Goal: Information Seeking & Learning: Understand process/instructions

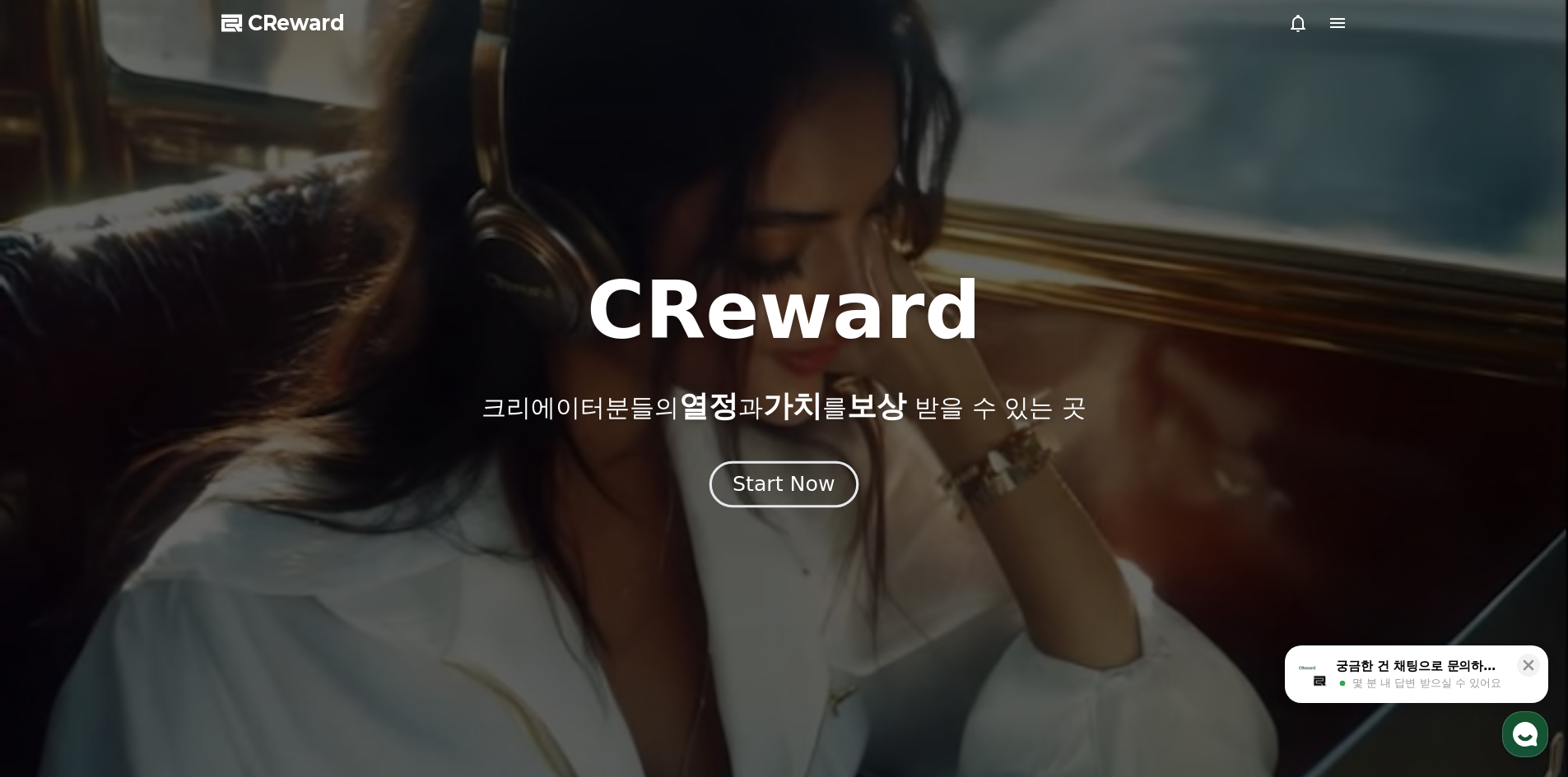
click at [802, 486] on div "Start Now" at bounding box center [784, 484] width 102 height 28
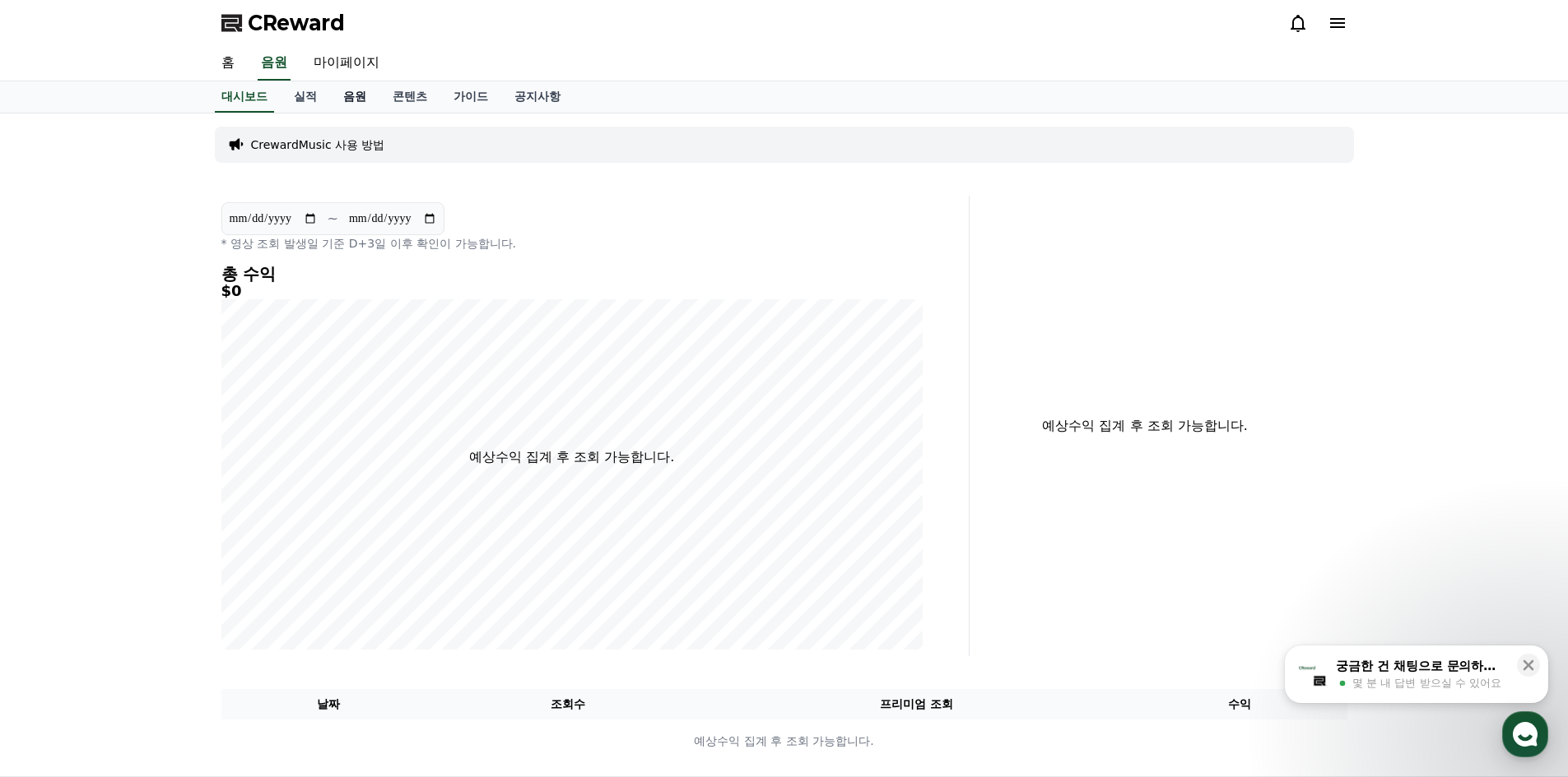
click at [344, 101] on link "음원" at bounding box center [355, 96] width 49 height 31
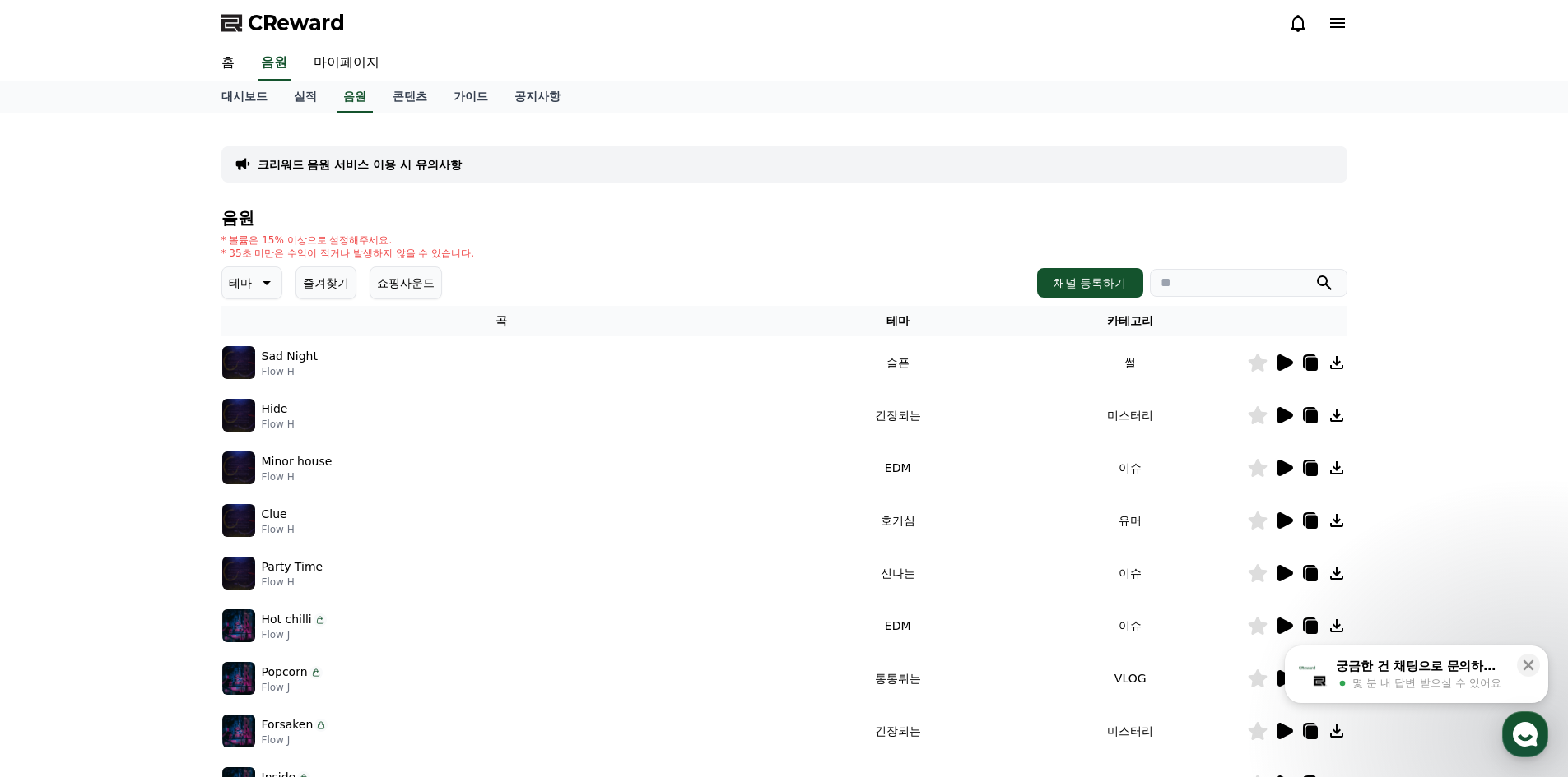
click at [340, 284] on button "즐겨찾기" at bounding box center [325, 282] width 61 height 33
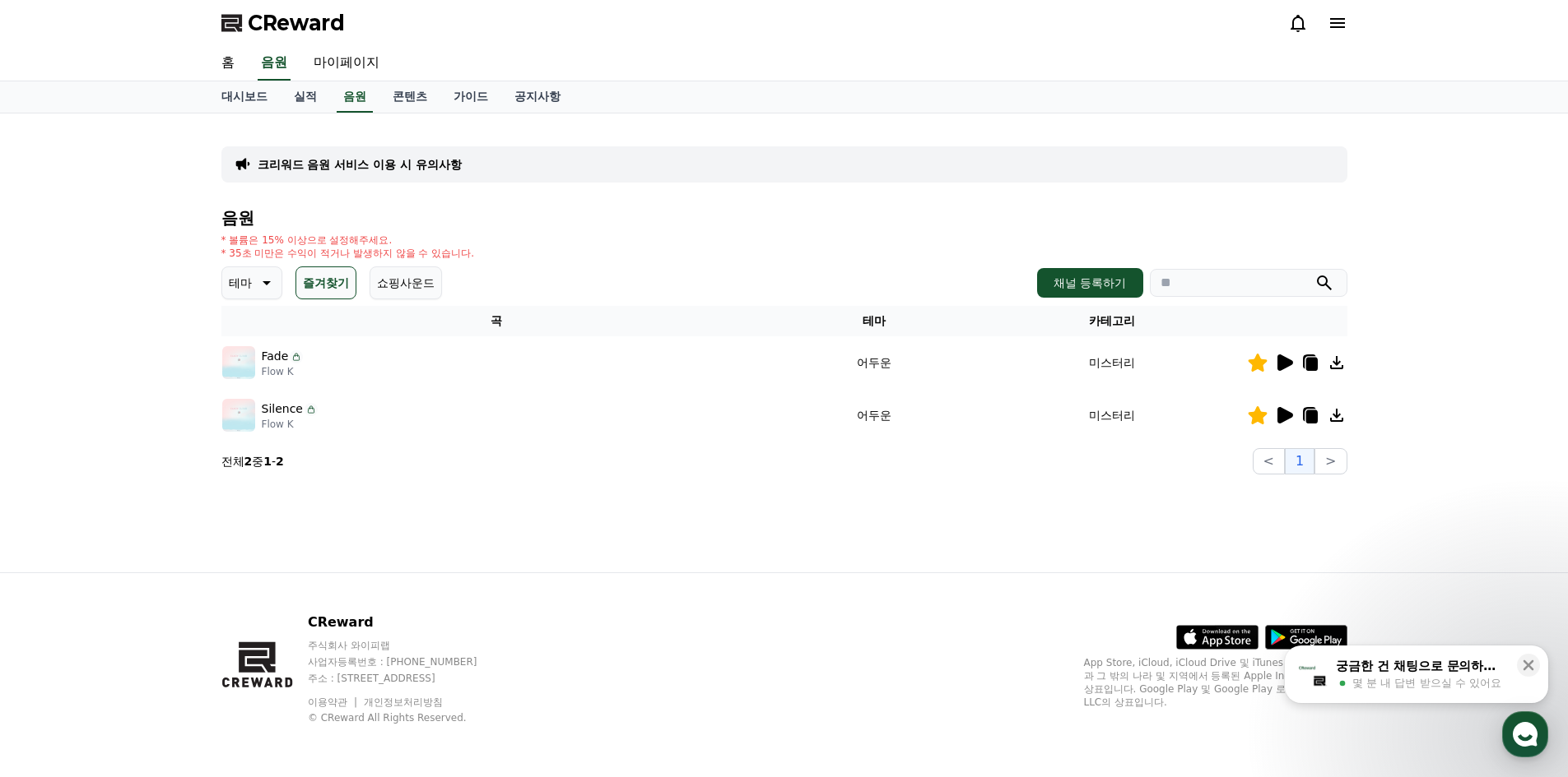
click at [1285, 365] on icon at bounding box center [1285, 363] width 16 height 17
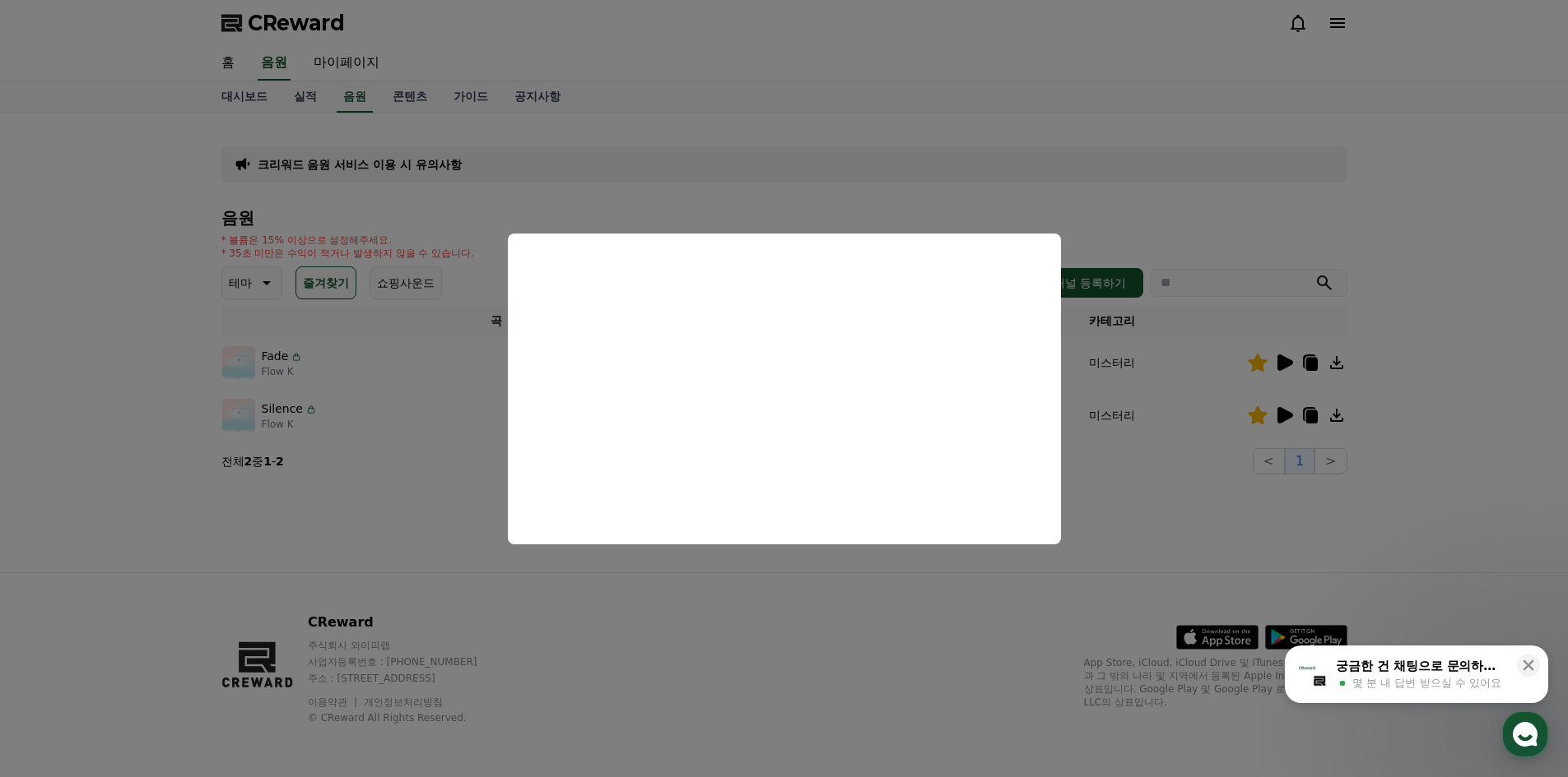
click at [814, 619] on button "close modal" at bounding box center [784, 388] width 1568 height 777
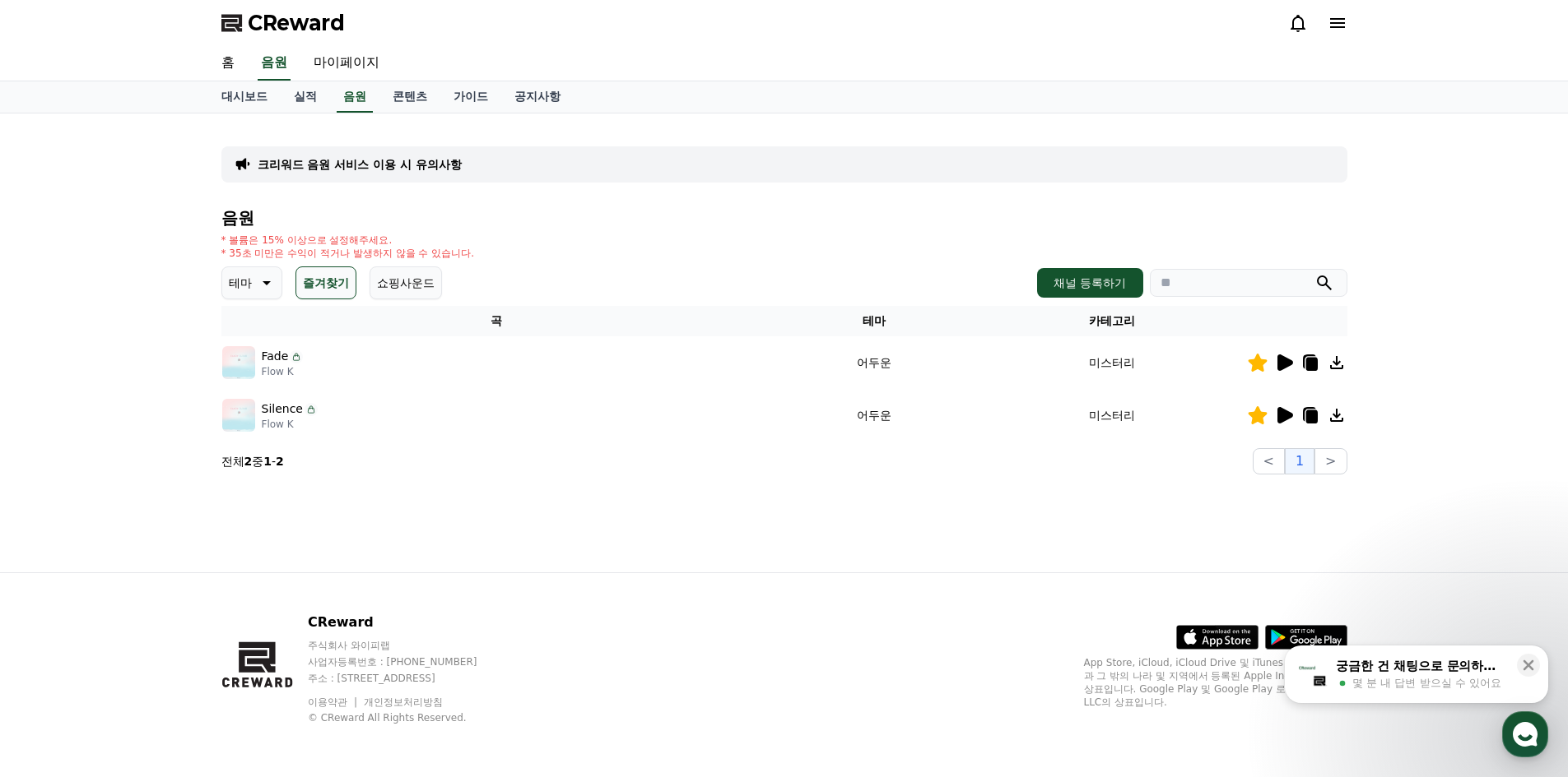
click at [1282, 417] on icon at bounding box center [1285, 416] width 16 height 17
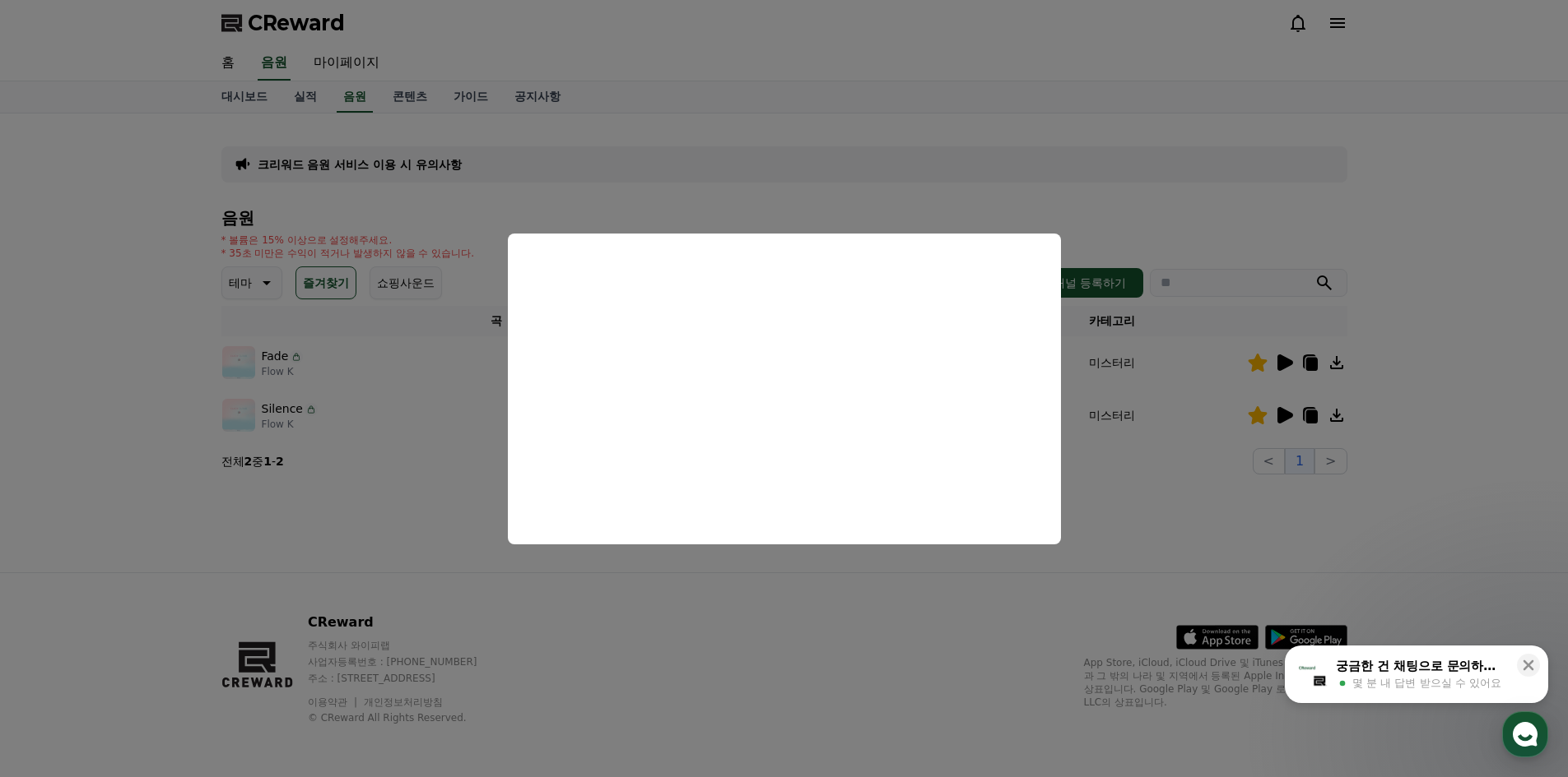
click at [822, 608] on button "close modal" at bounding box center [784, 388] width 1568 height 777
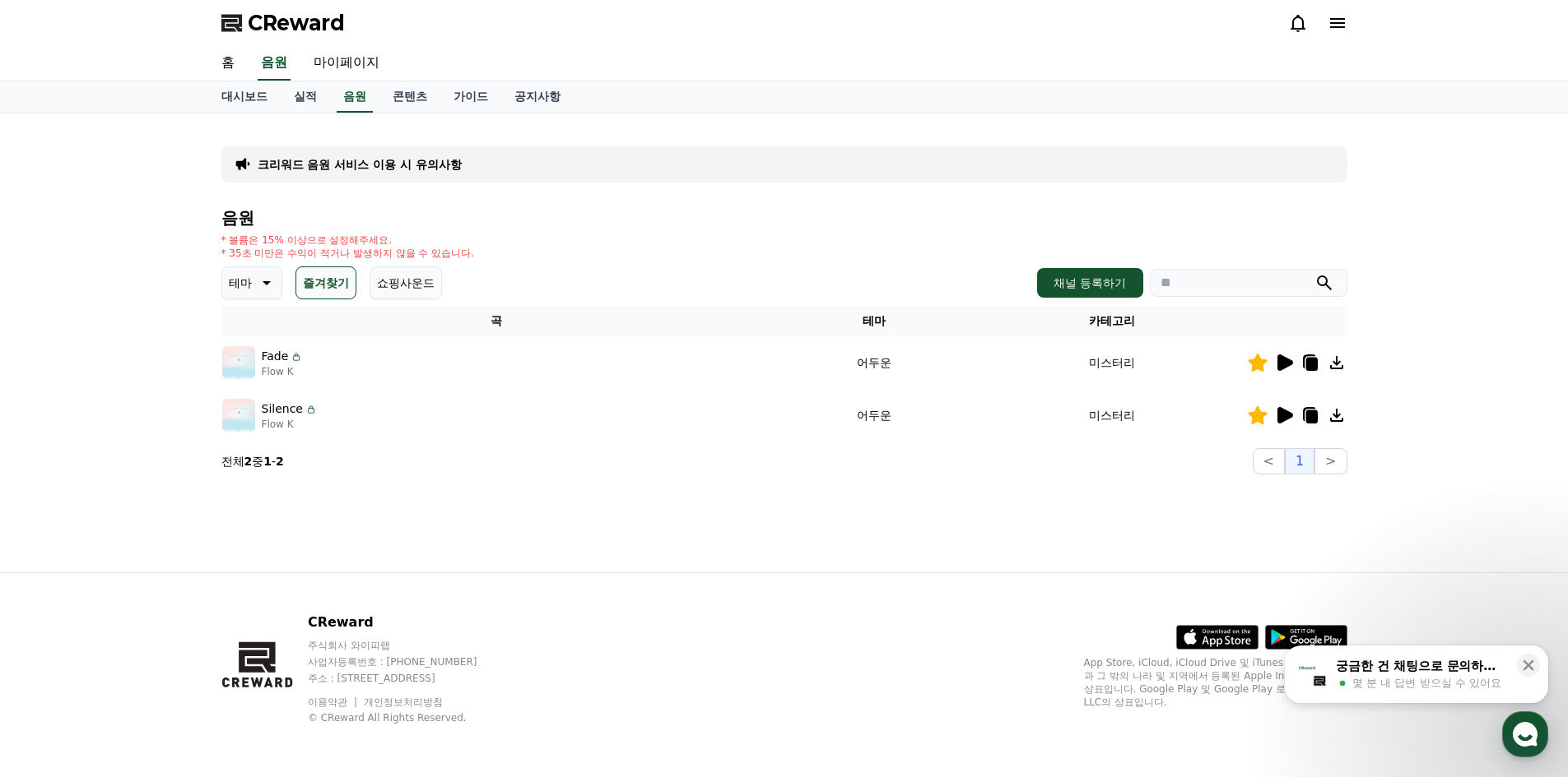
click at [1337, 364] on icon at bounding box center [1337, 363] width 13 height 13
click at [350, 106] on link "음원" at bounding box center [354, 96] width 36 height 31
click at [320, 289] on button "즐겨찾기" at bounding box center [325, 282] width 61 height 33
click at [313, 106] on link "실적" at bounding box center [305, 96] width 49 height 31
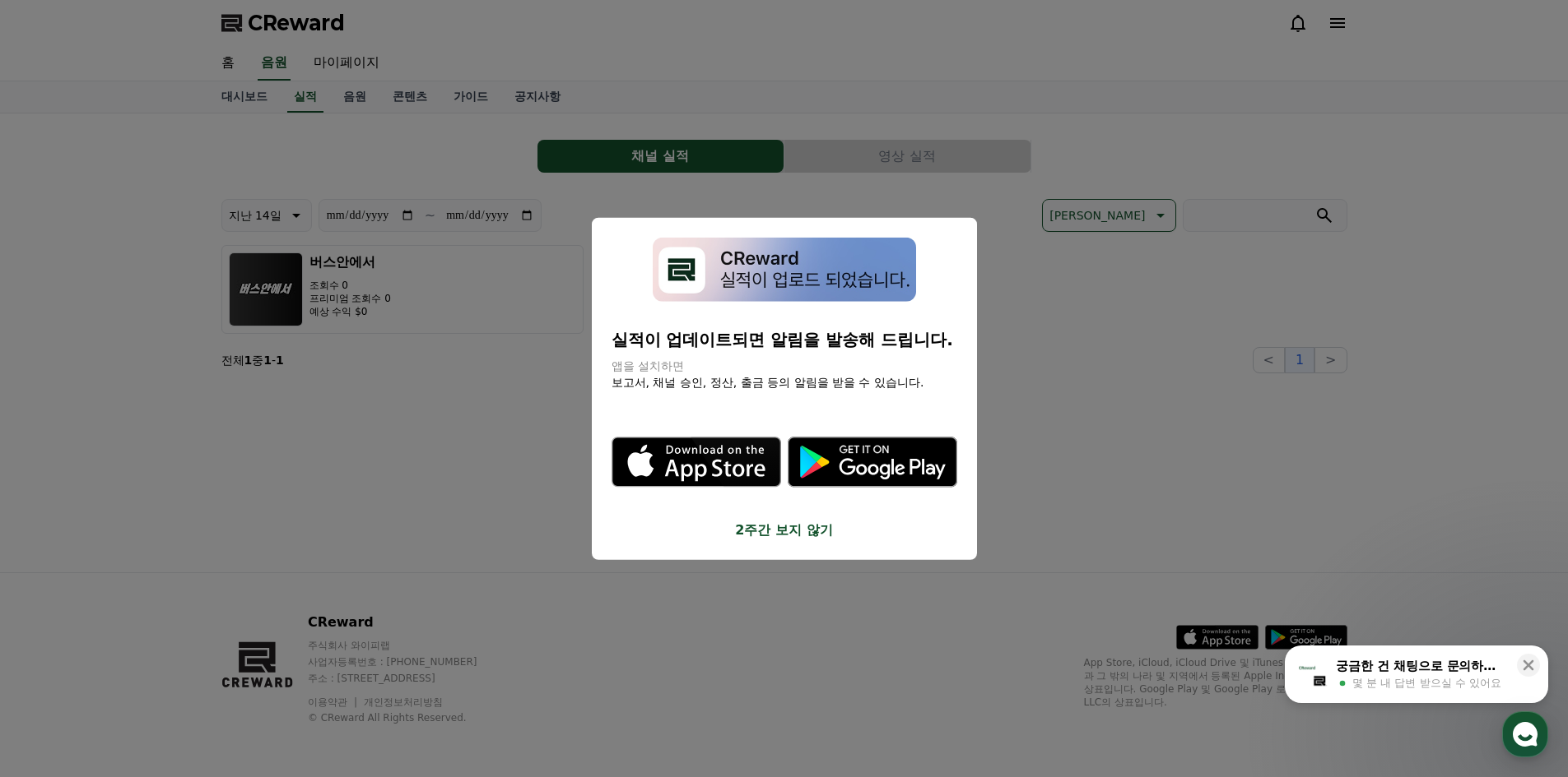
click at [349, 99] on button "close modal" at bounding box center [784, 388] width 1568 height 777
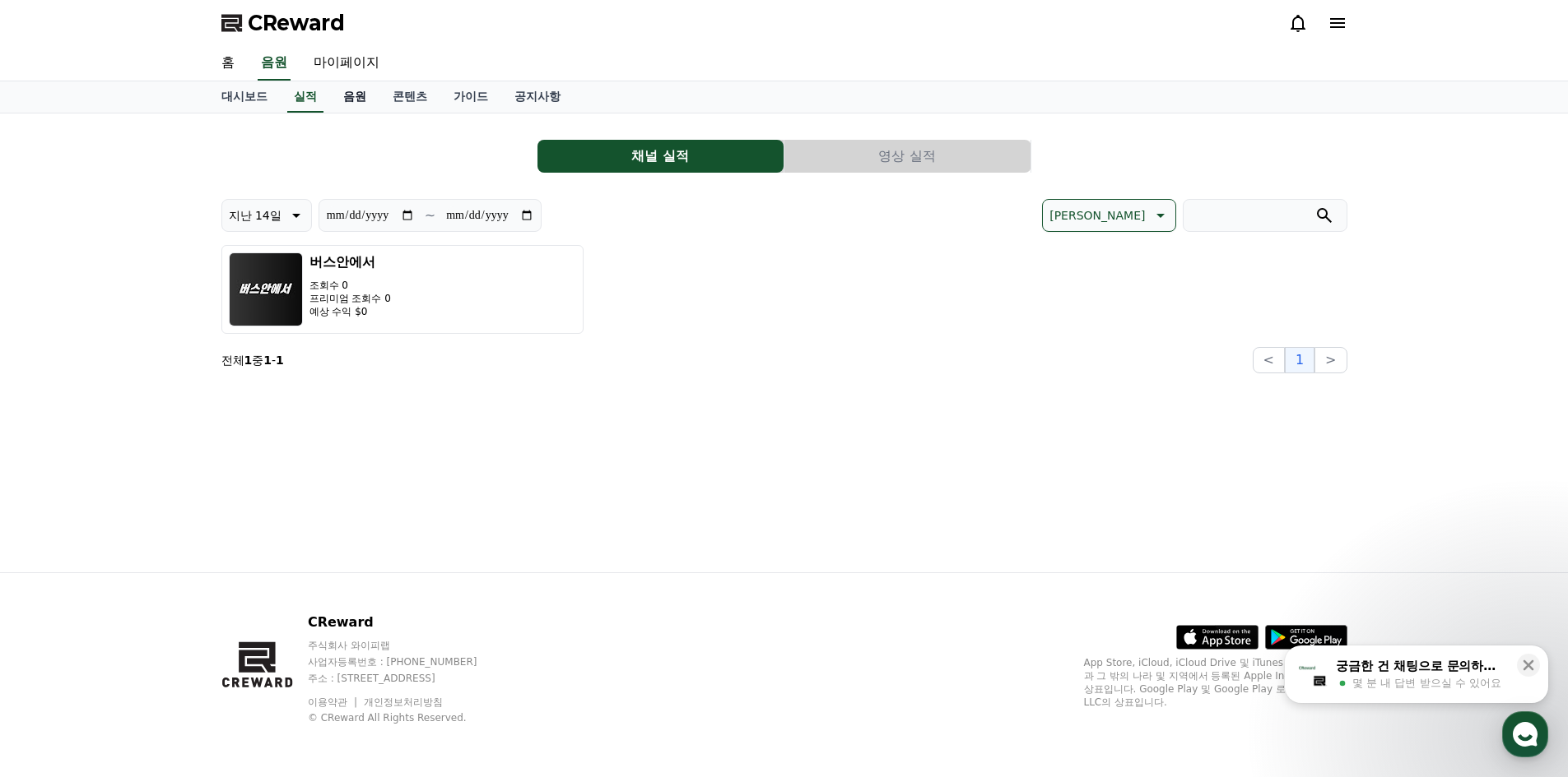
click at [356, 102] on link "음원" at bounding box center [355, 96] width 49 height 31
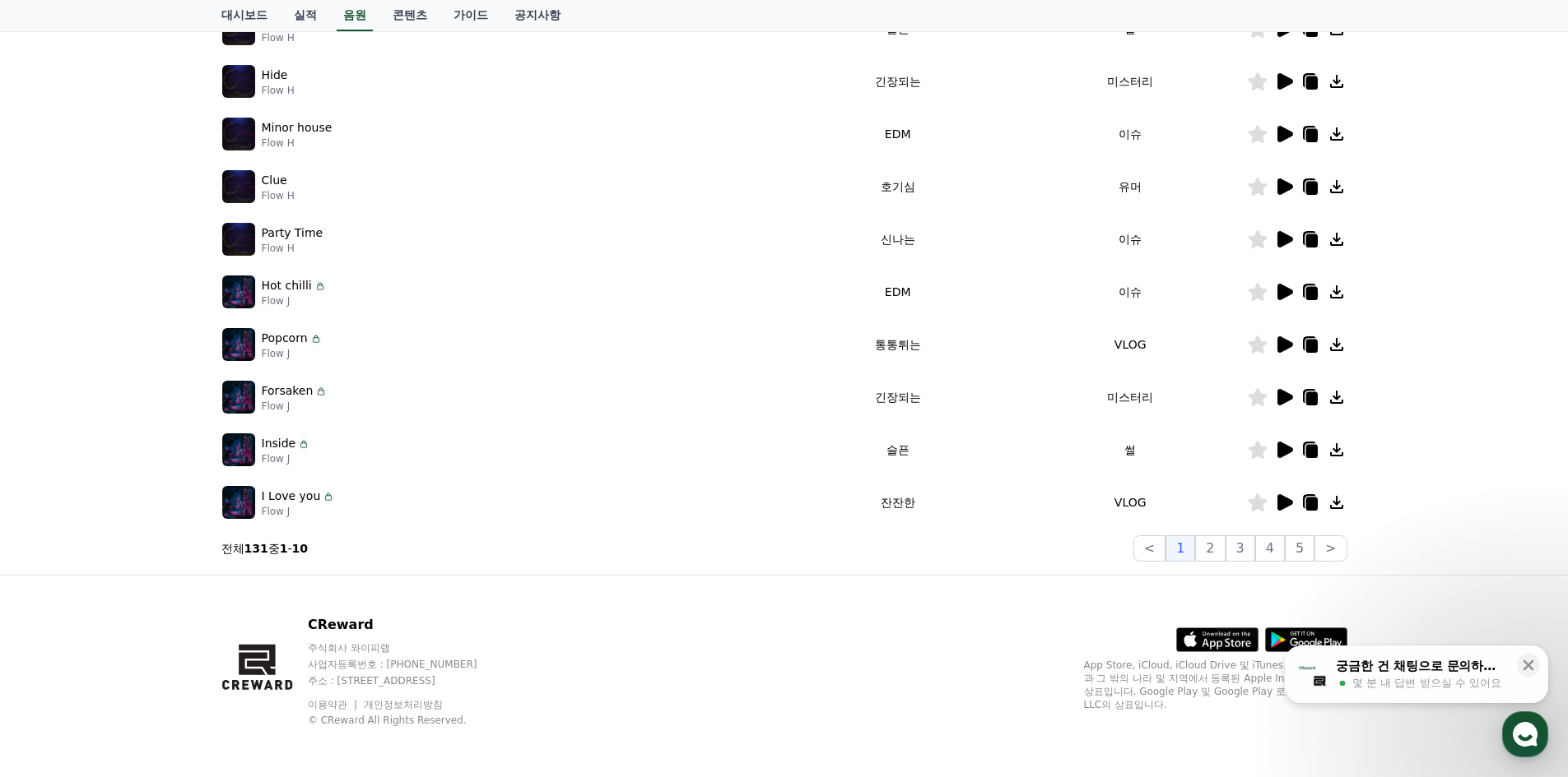
scroll to position [336, 0]
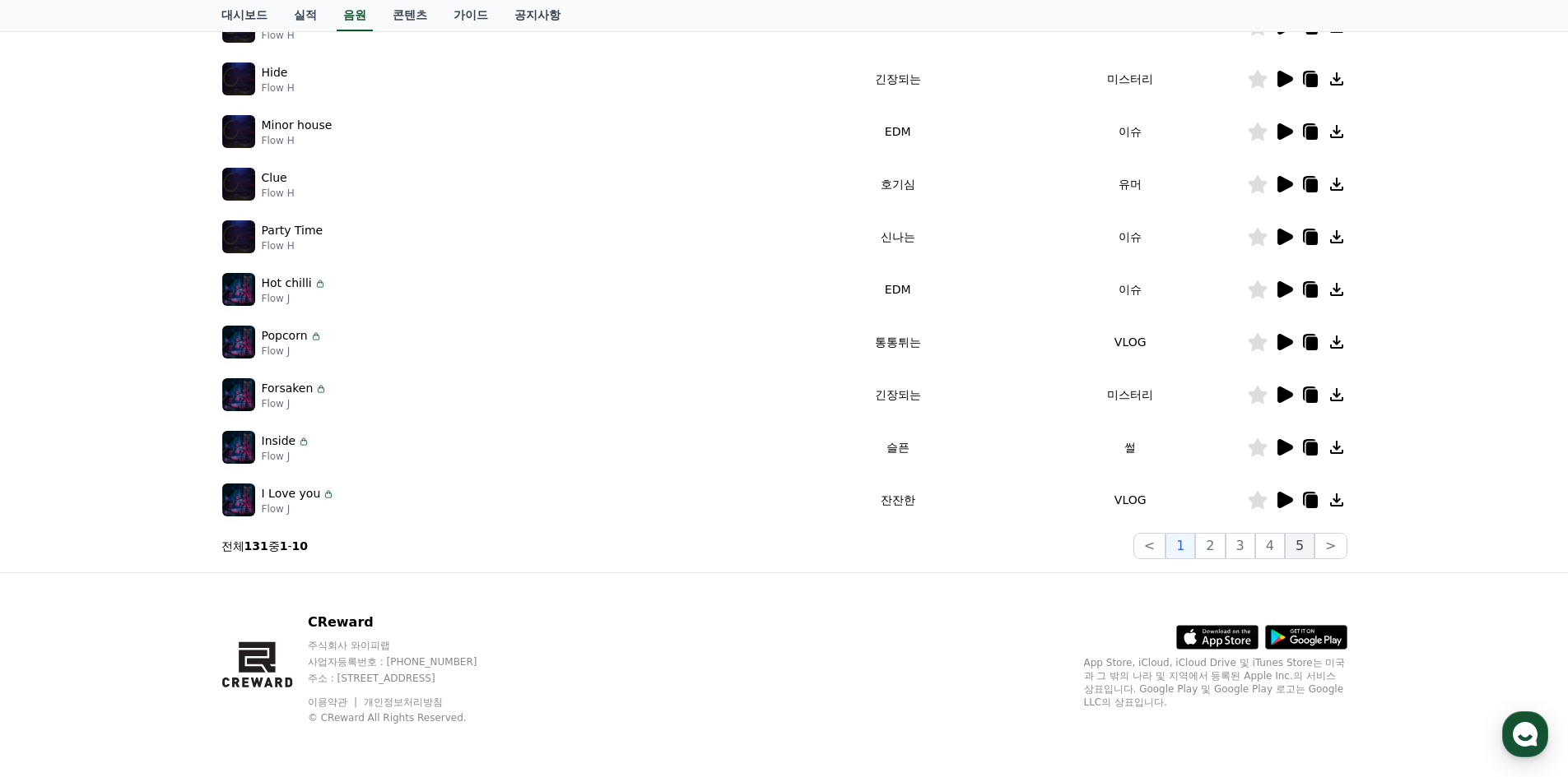
click at [1293, 547] on button "5" at bounding box center [1299, 546] width 29 height 26
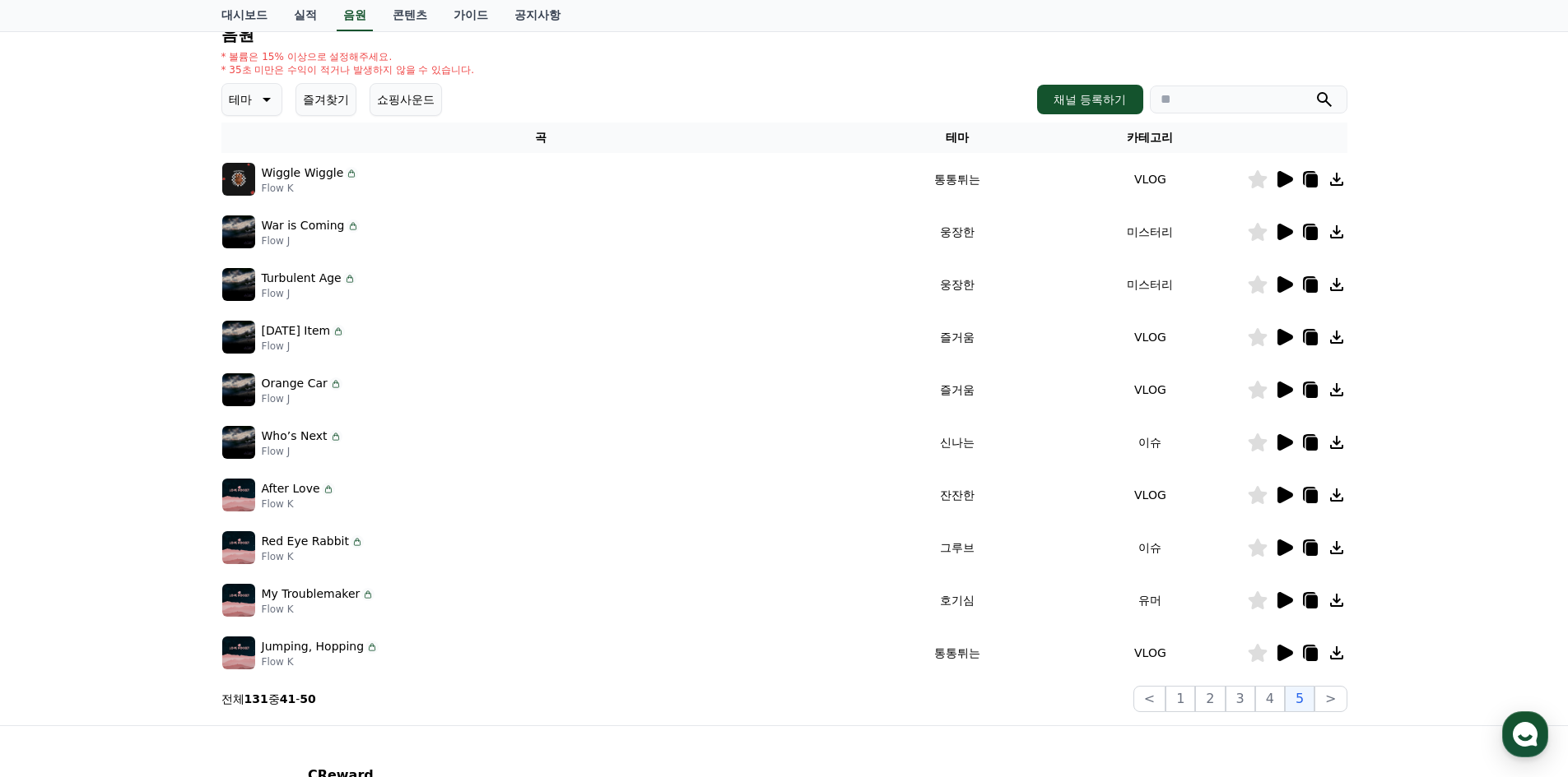
scroll to position [172, 0]
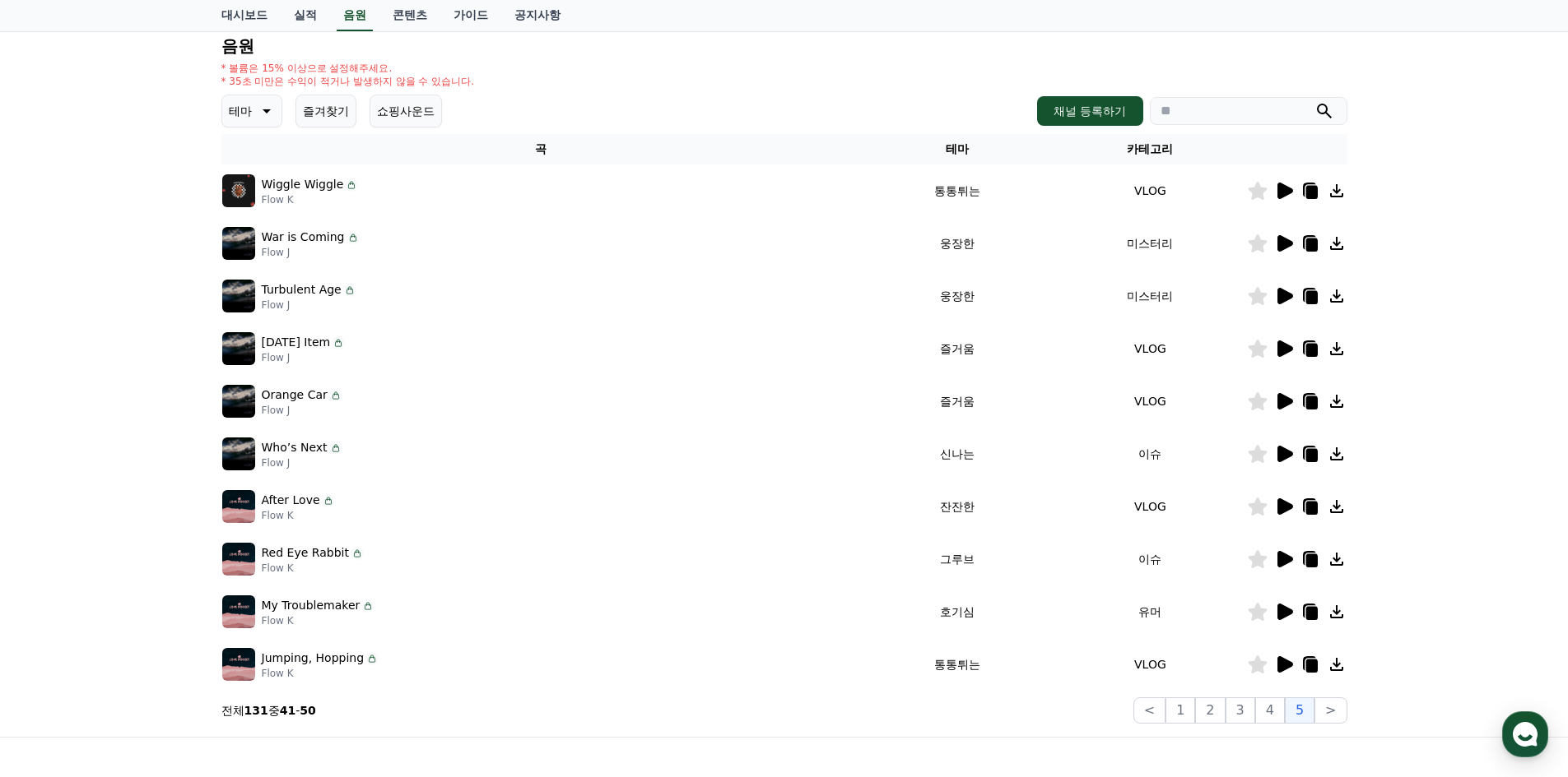
click at [1281, 189] on icon at bounding box center [1285, 191] width 16 height 17
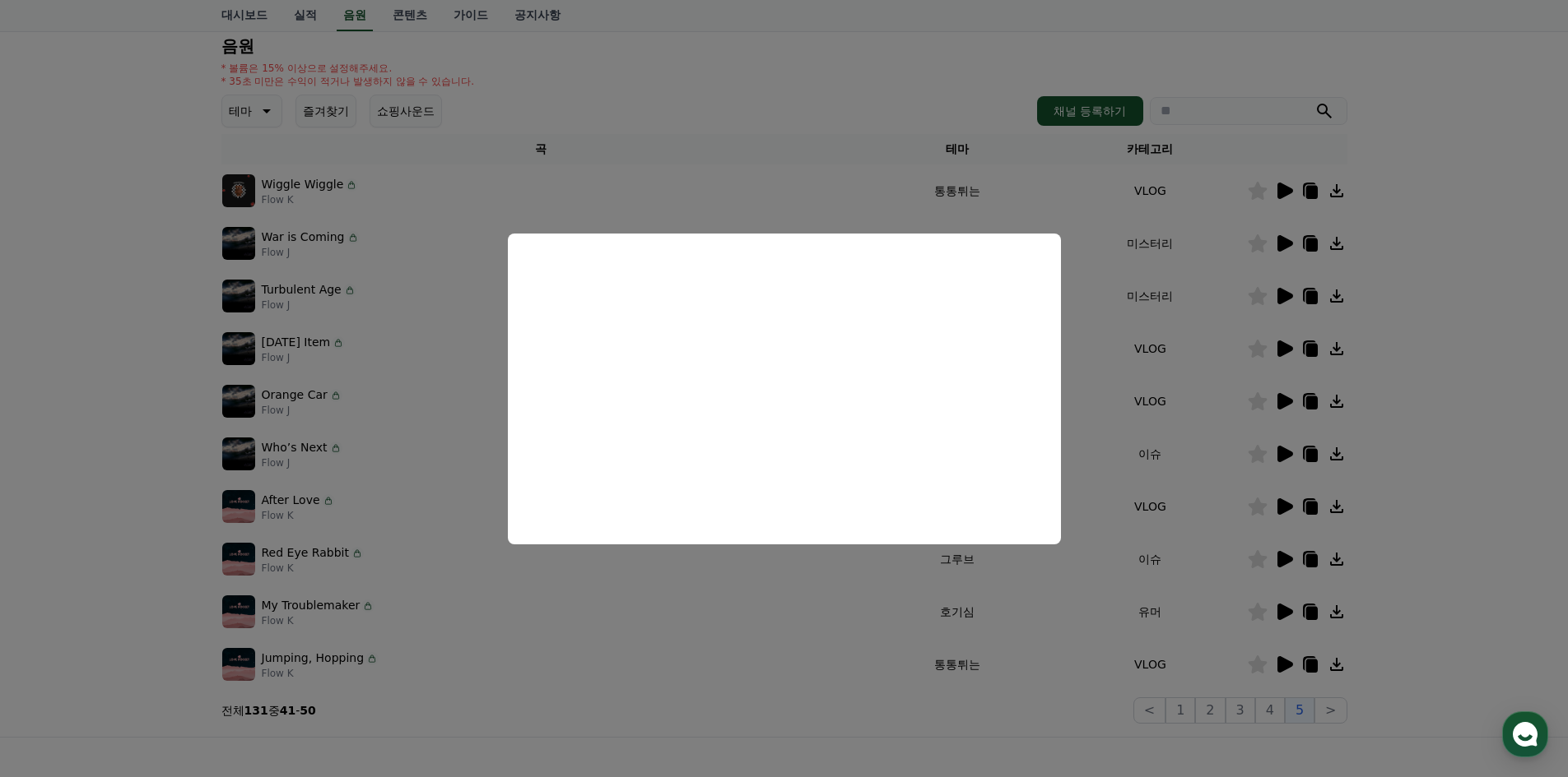
click at [750, 630] on button "close modal" at bounding box center [784, 388] width 1568 height 777
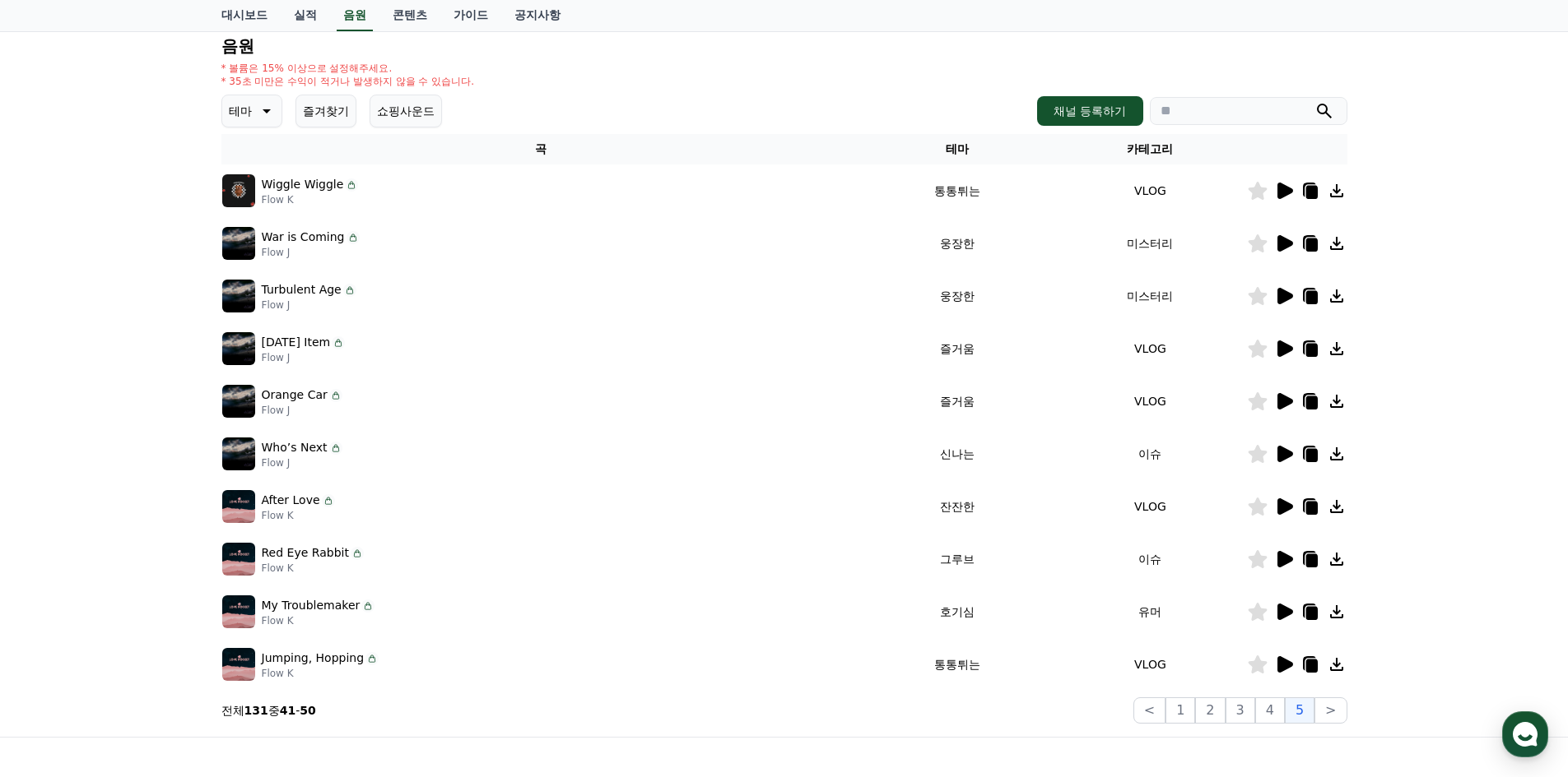
click at [1289, 559] on icon at bounding box center [1285, 560] width 16 height 17
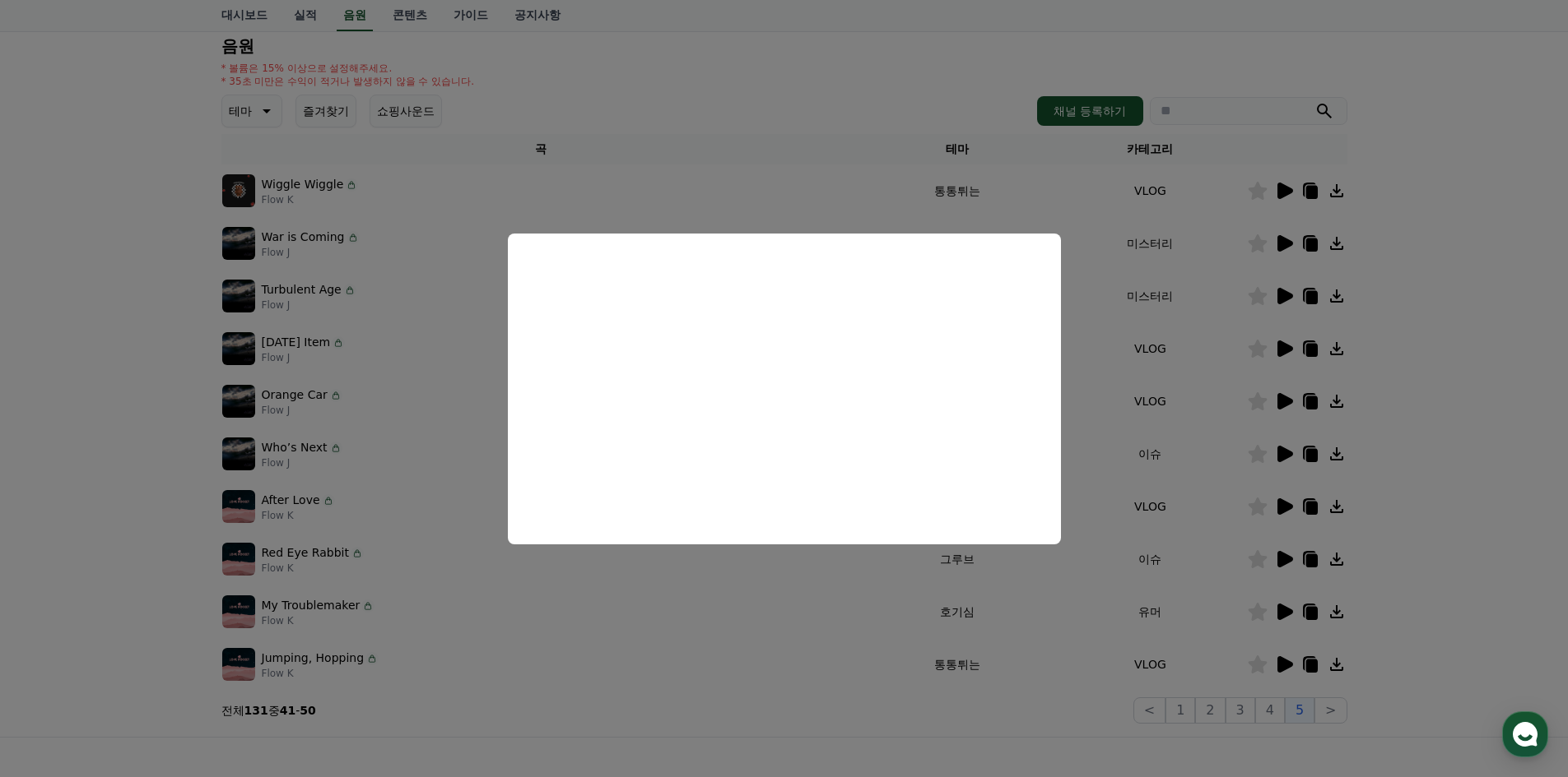
click at [626, 629] on button "close modal" at bounding box center [784, 388] width 1568 height 777
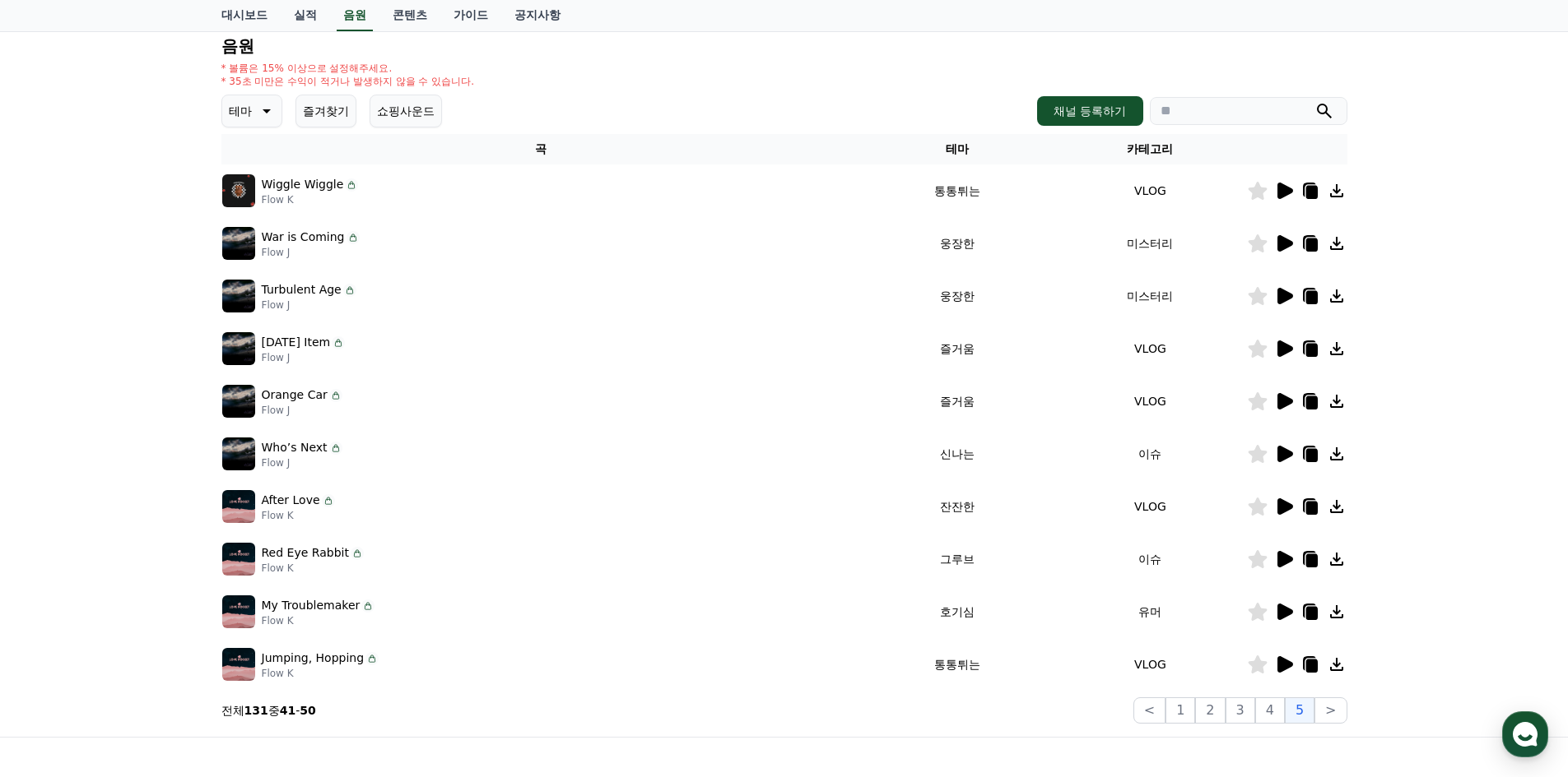
click at [1285, 505] on icon at bounding box center [1285, 507] width 16 height 17
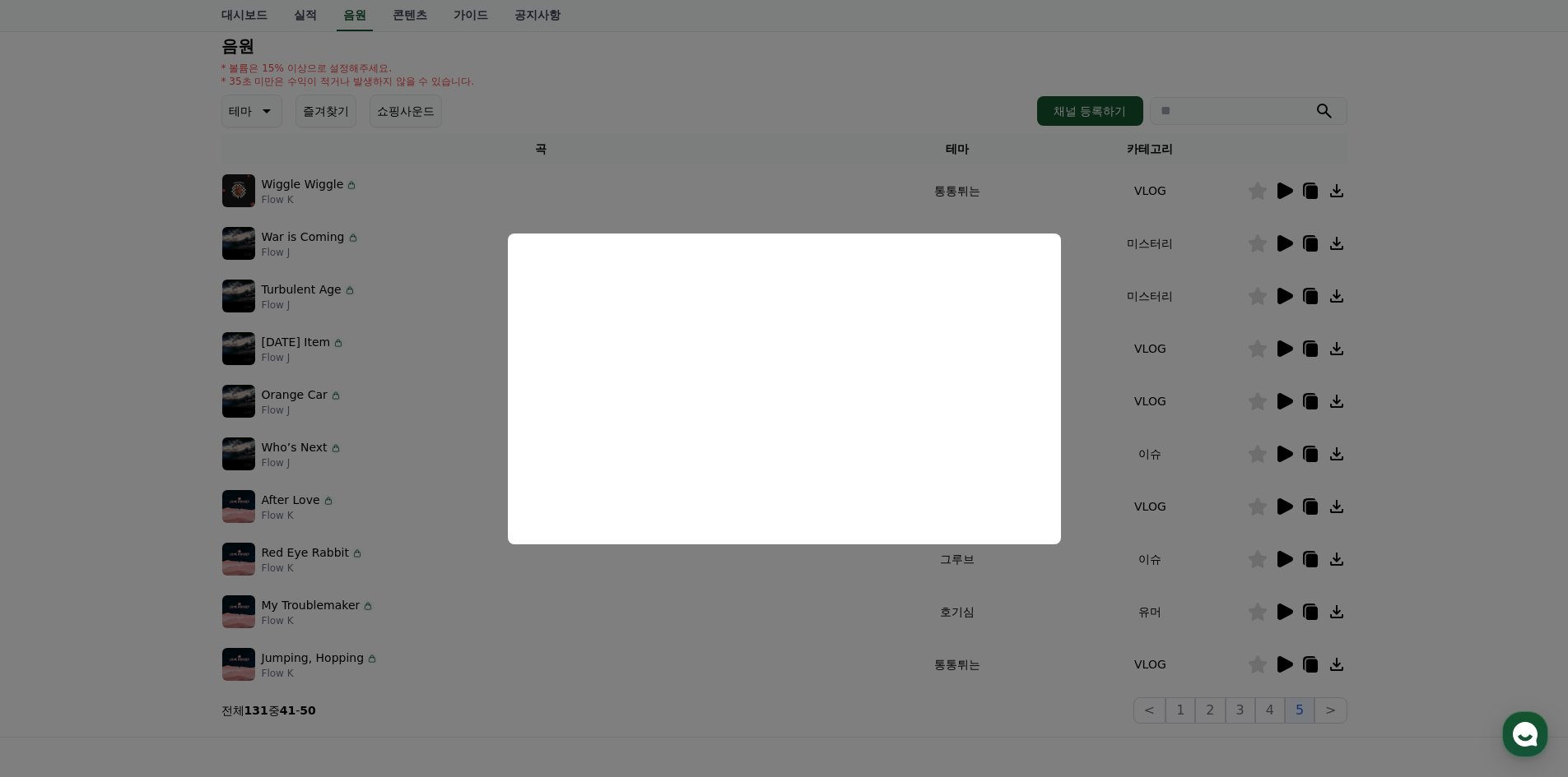
click at [660, 619] on button "close modal" at bounding box center [784, 388] width 1568 height 777
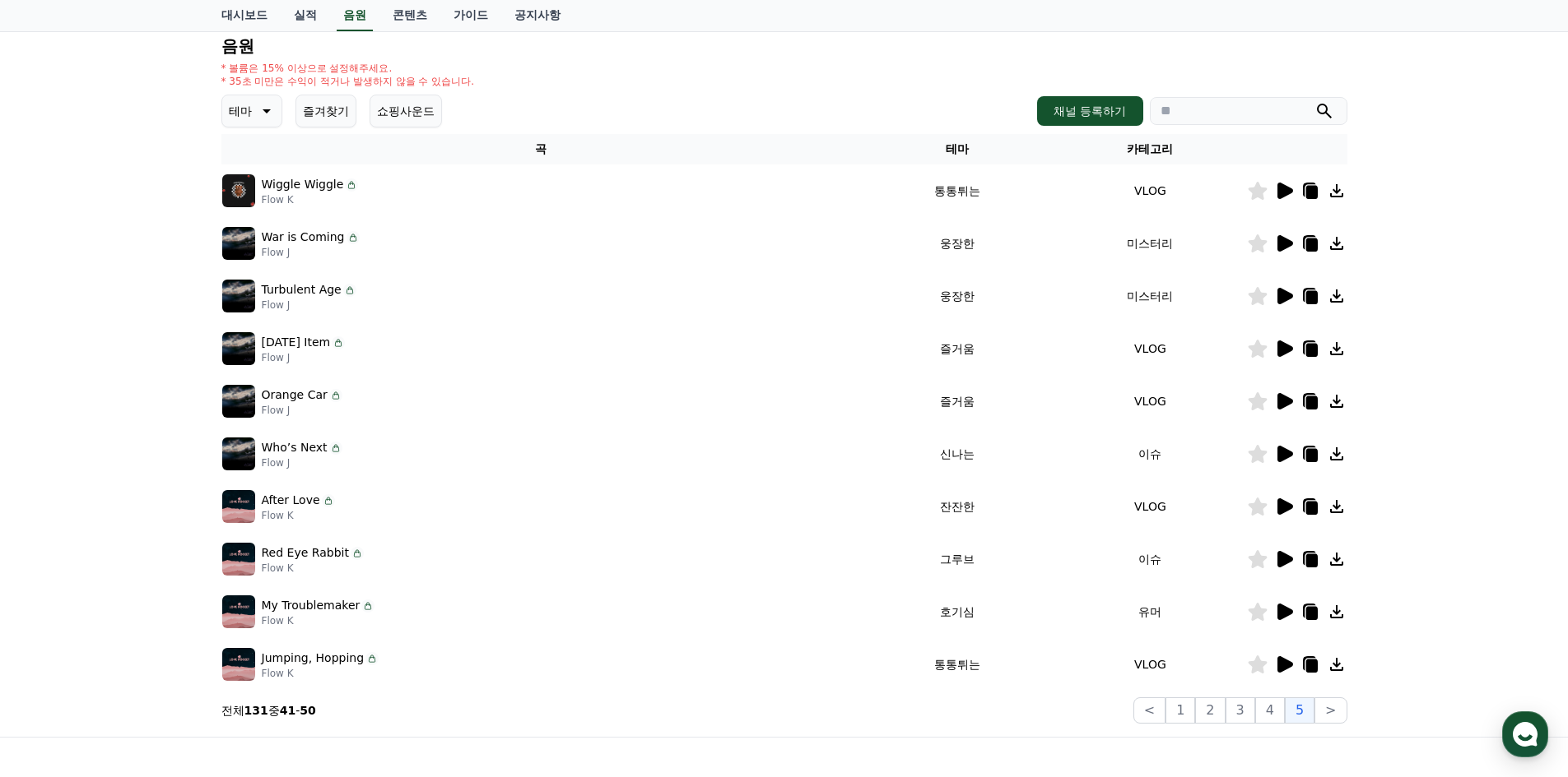
click at [1253, 510] on icon at bounding box center [1257, 507] width 19 height 18
click at [1324, 712] on button ">" at bounding box center [1330, 710] width 32 height 26
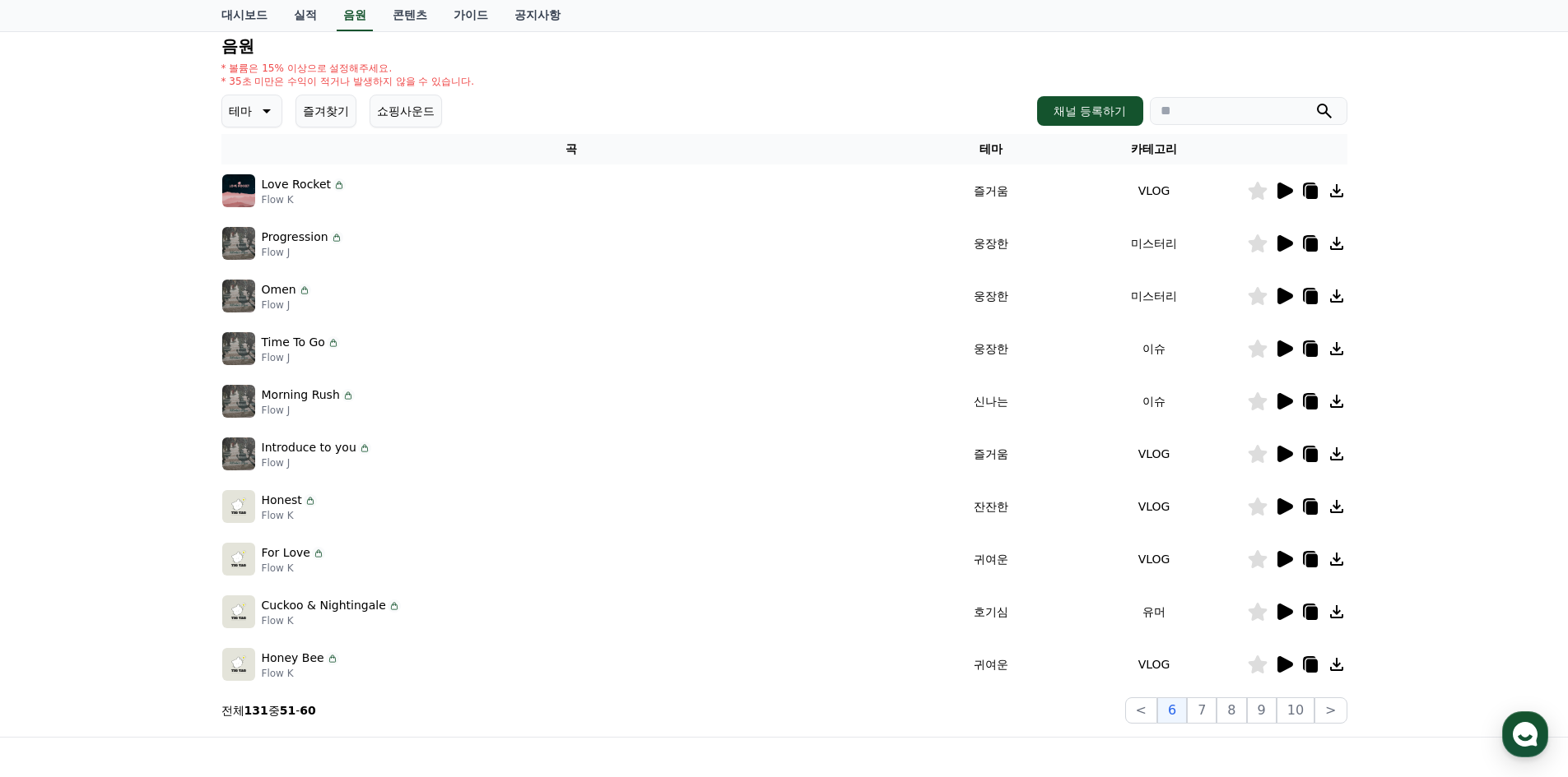
click at [1280, 453] on icon at bounding box center [1285, 454] width 16 height 17
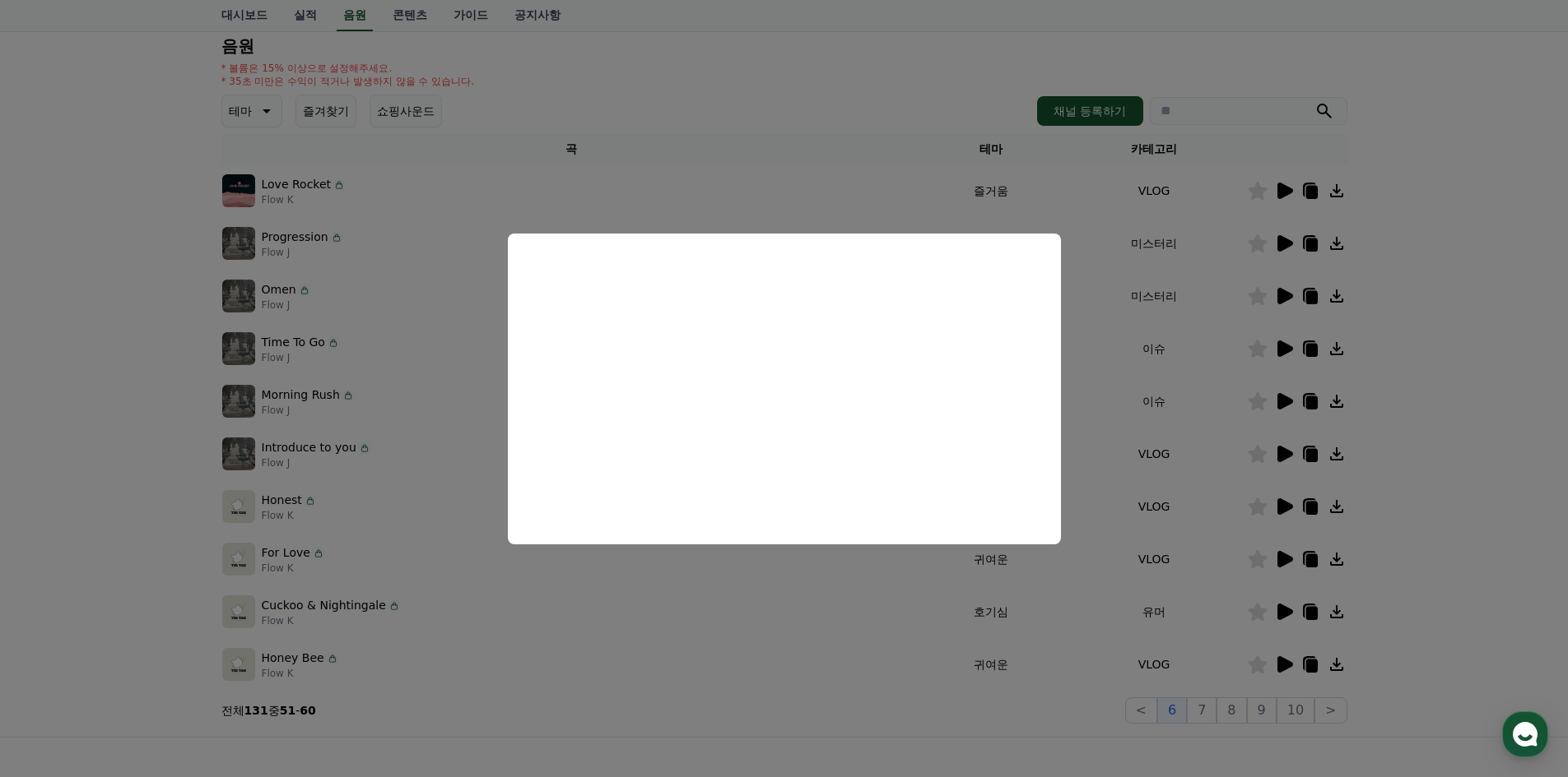
drag, startPoint x: 740, startPoint y: 597, endPoint x: 747, endPoint y: 592, distance: 8.6
click at [739, 597] on button "close modal" at bounding box center [784, 388] width 1568 height 777
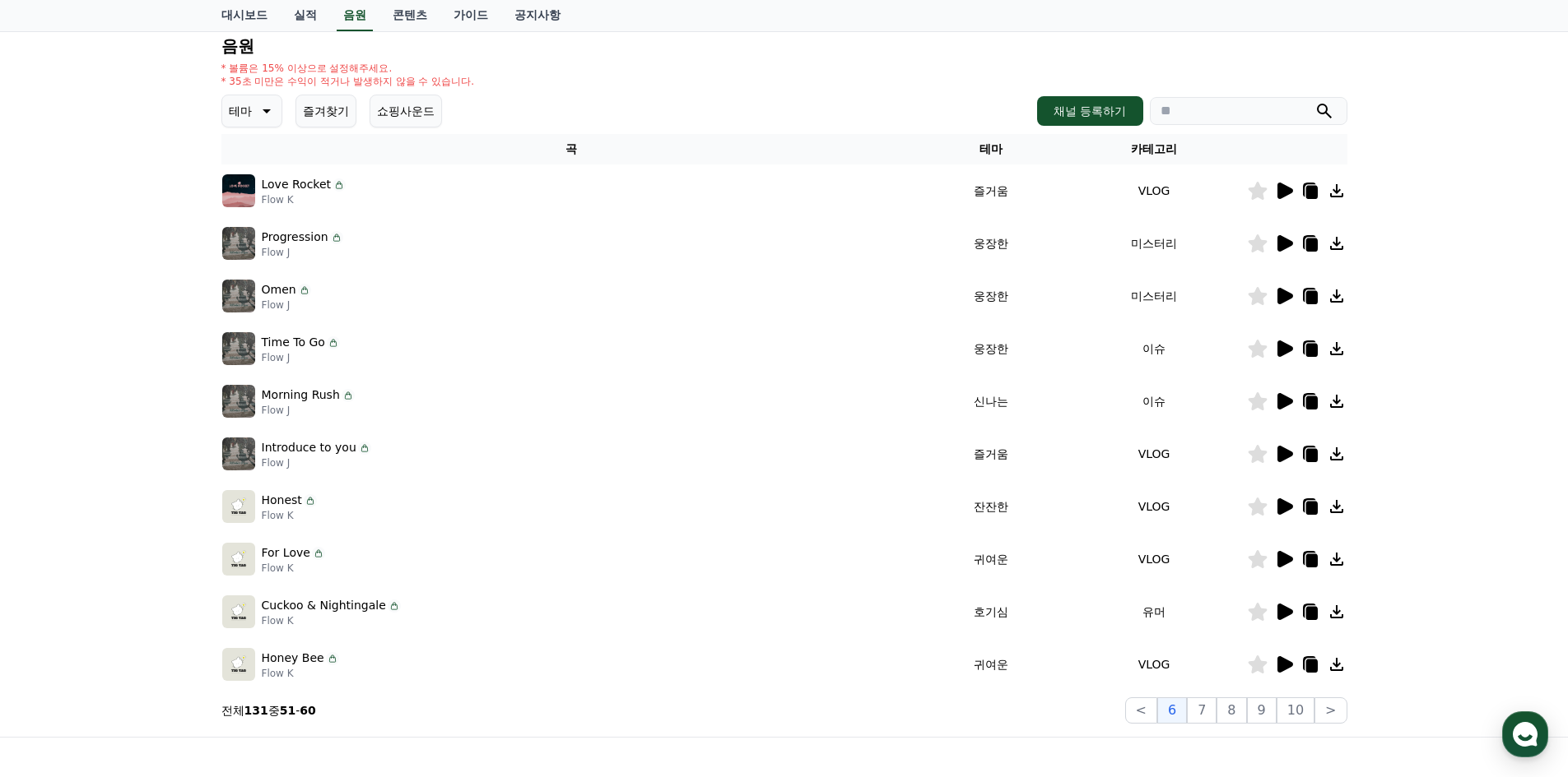
click at [1280, 613] on icon at bounding box center [1285, 612] width 16 height 17
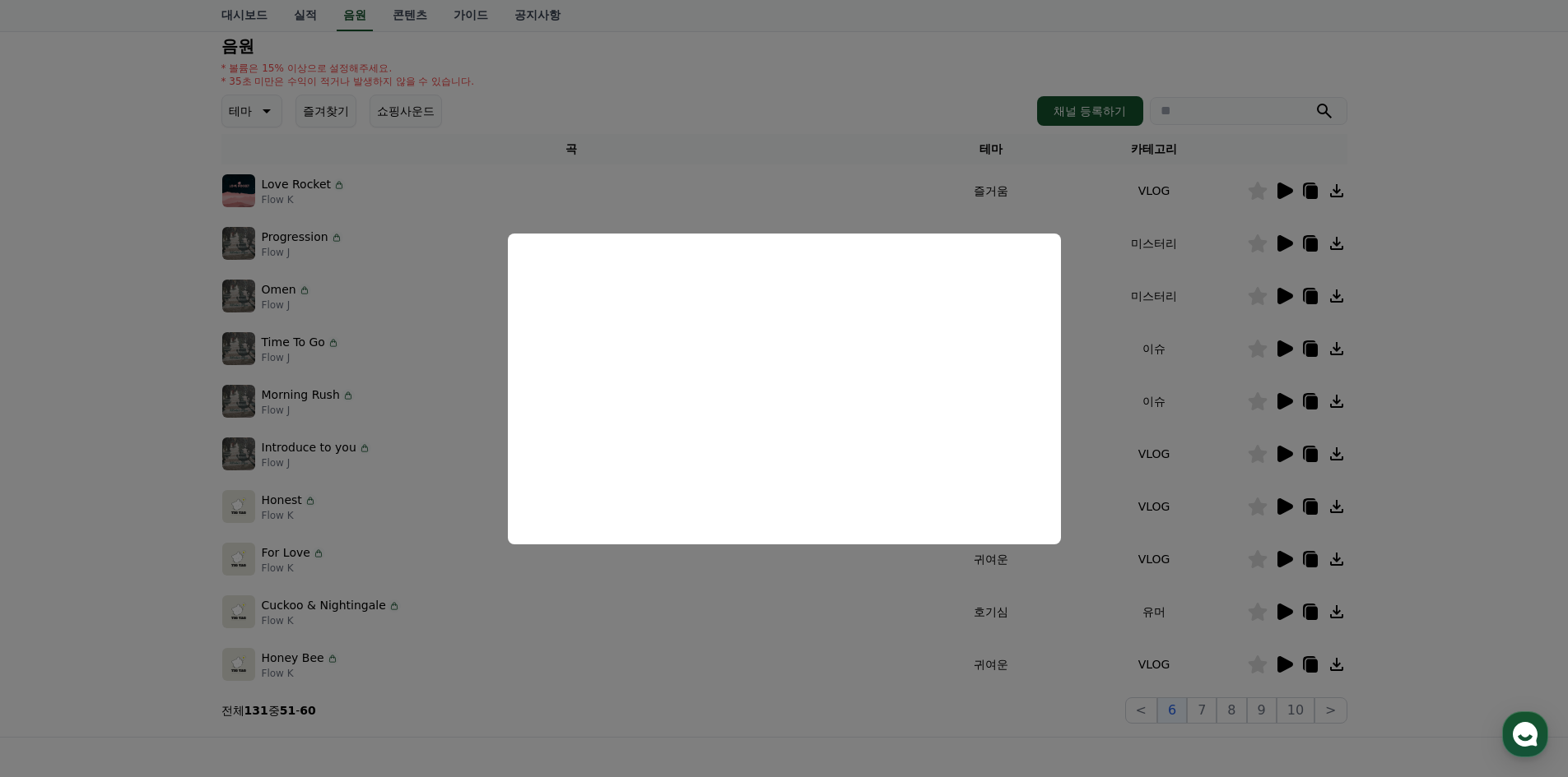
click at [854, 644] on button "close modal" at bounding box center [784, 388] width 1568 height 777
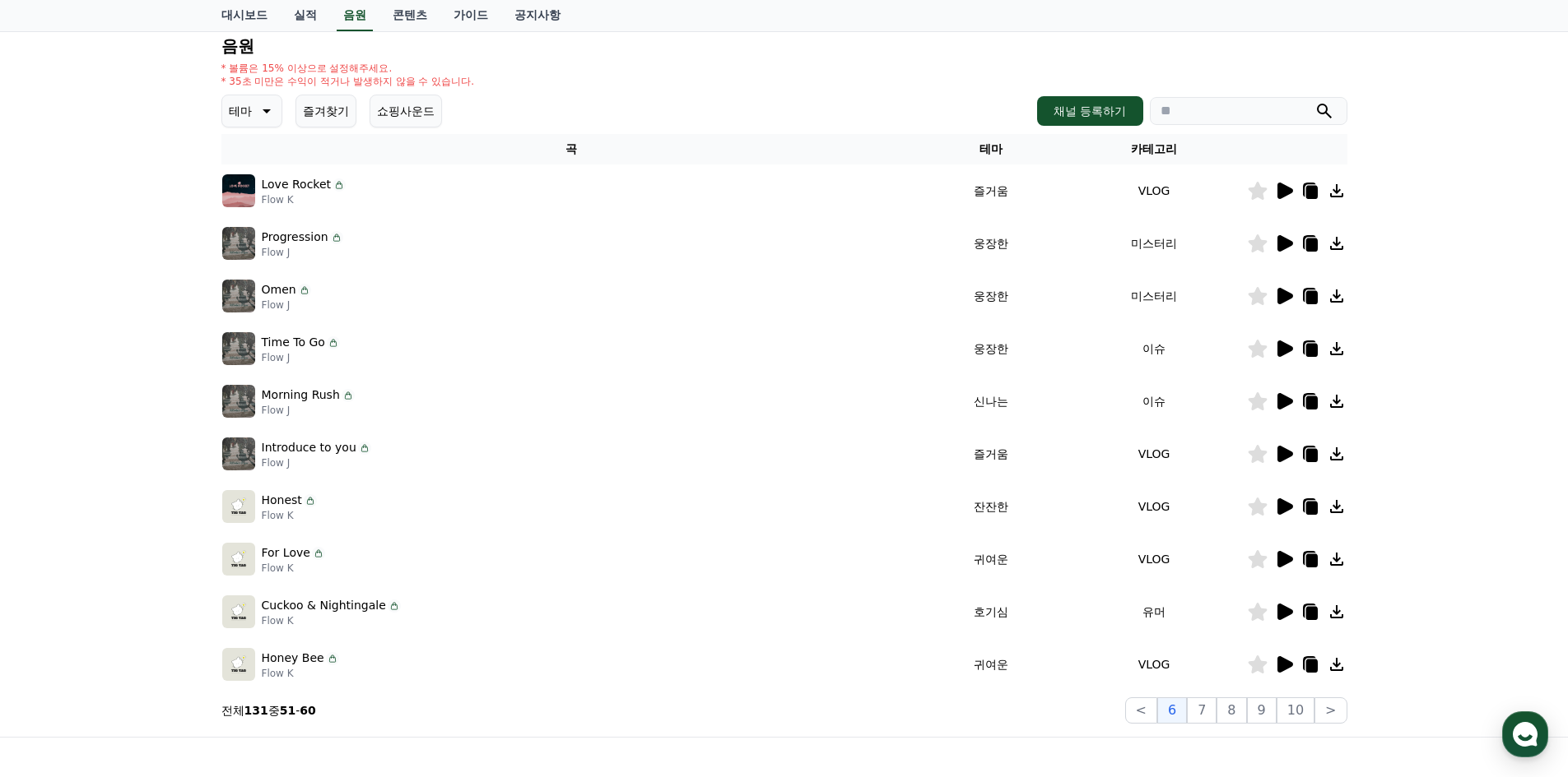
click at [1284, 562] on icon at bounding box center [1285, 560] width 16 height 17
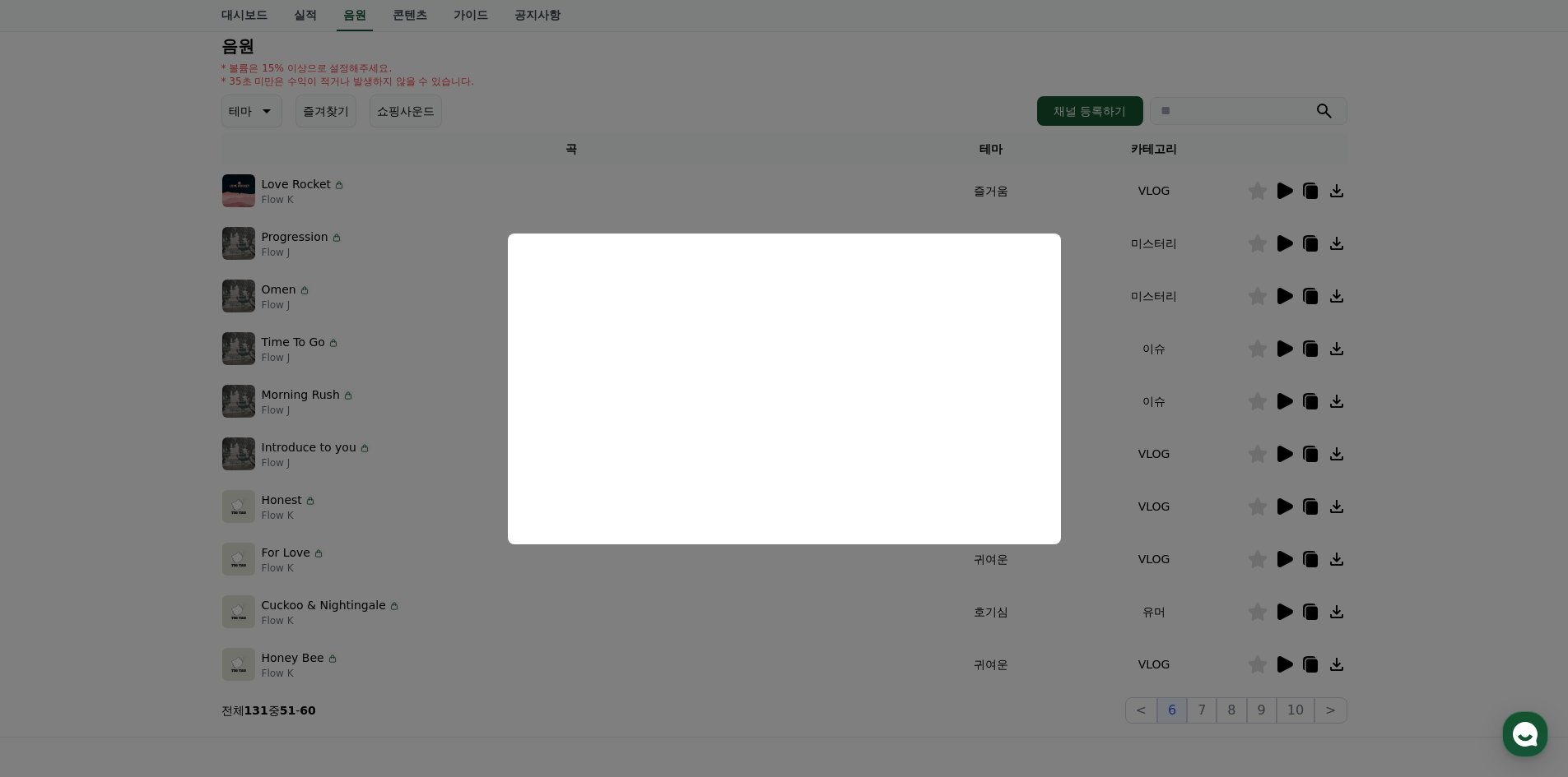
click at [761, 598] on button "close modal" at bounding box center [784, 388] width 1568 height 777
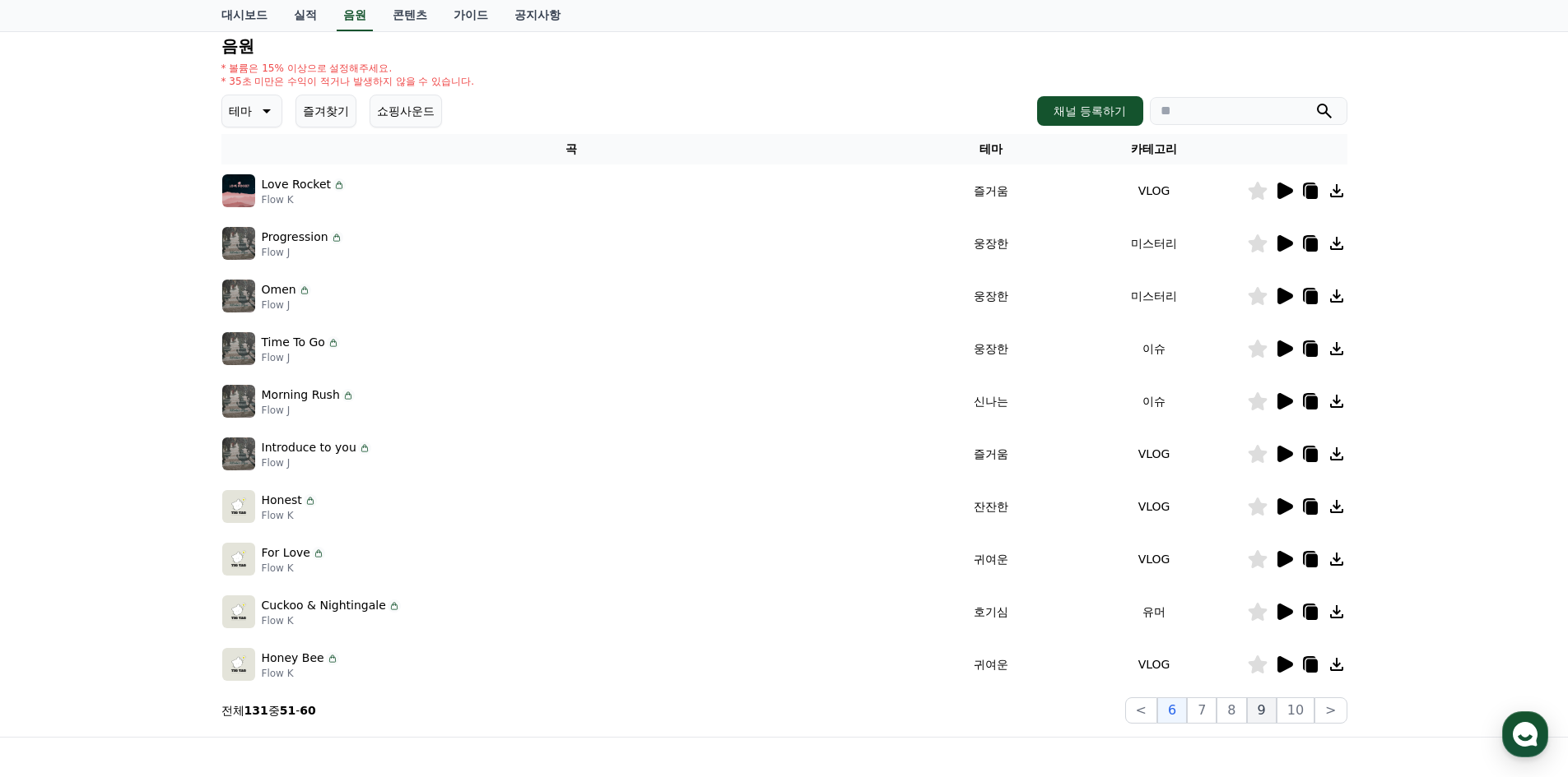
click at [1252, 711] on button "9" at bounding box center [1261, 710] width 29 height 26
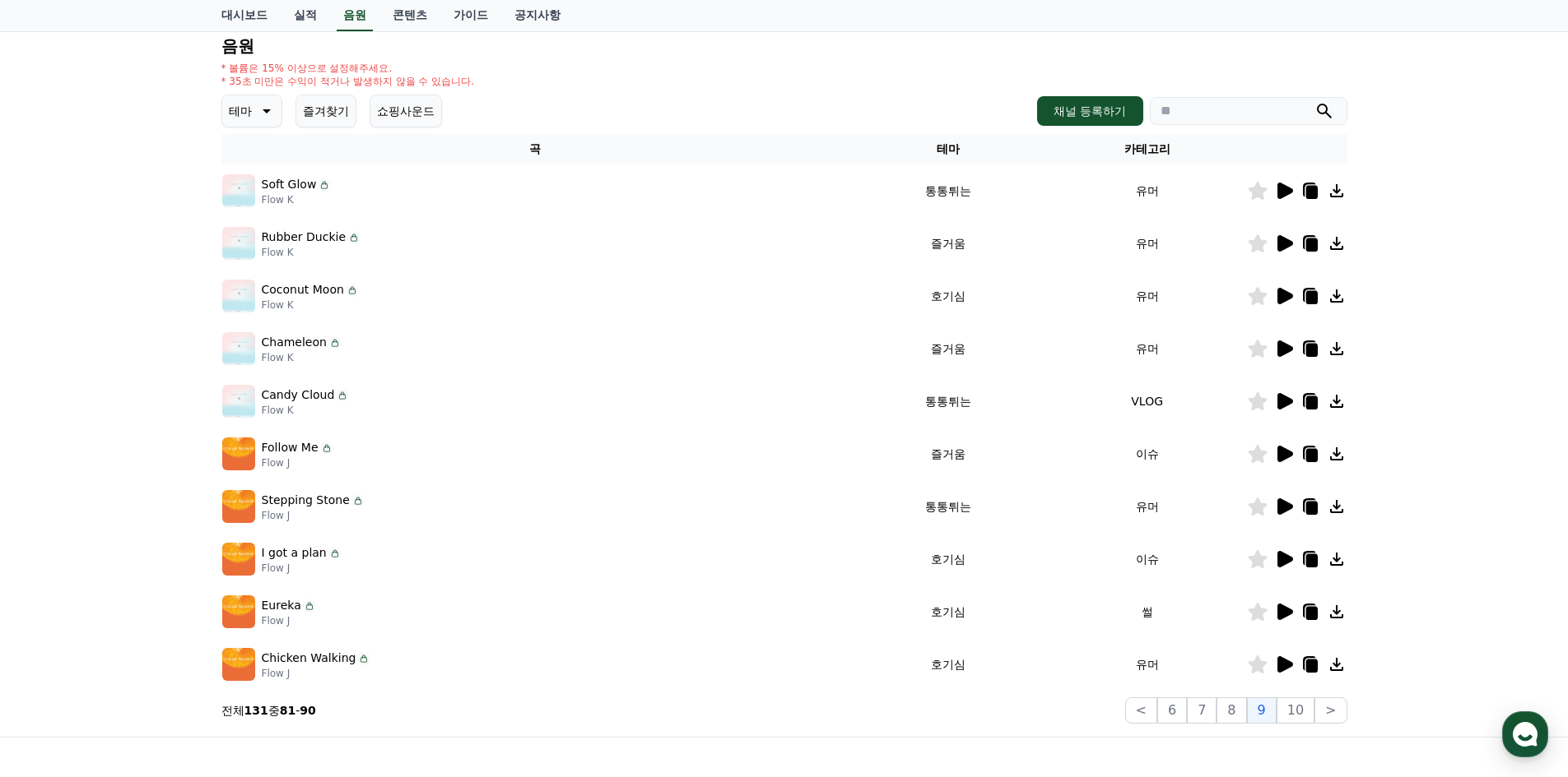
click at [1281, 405] on icon at bounding box center [1285, 401] width 16 height 17
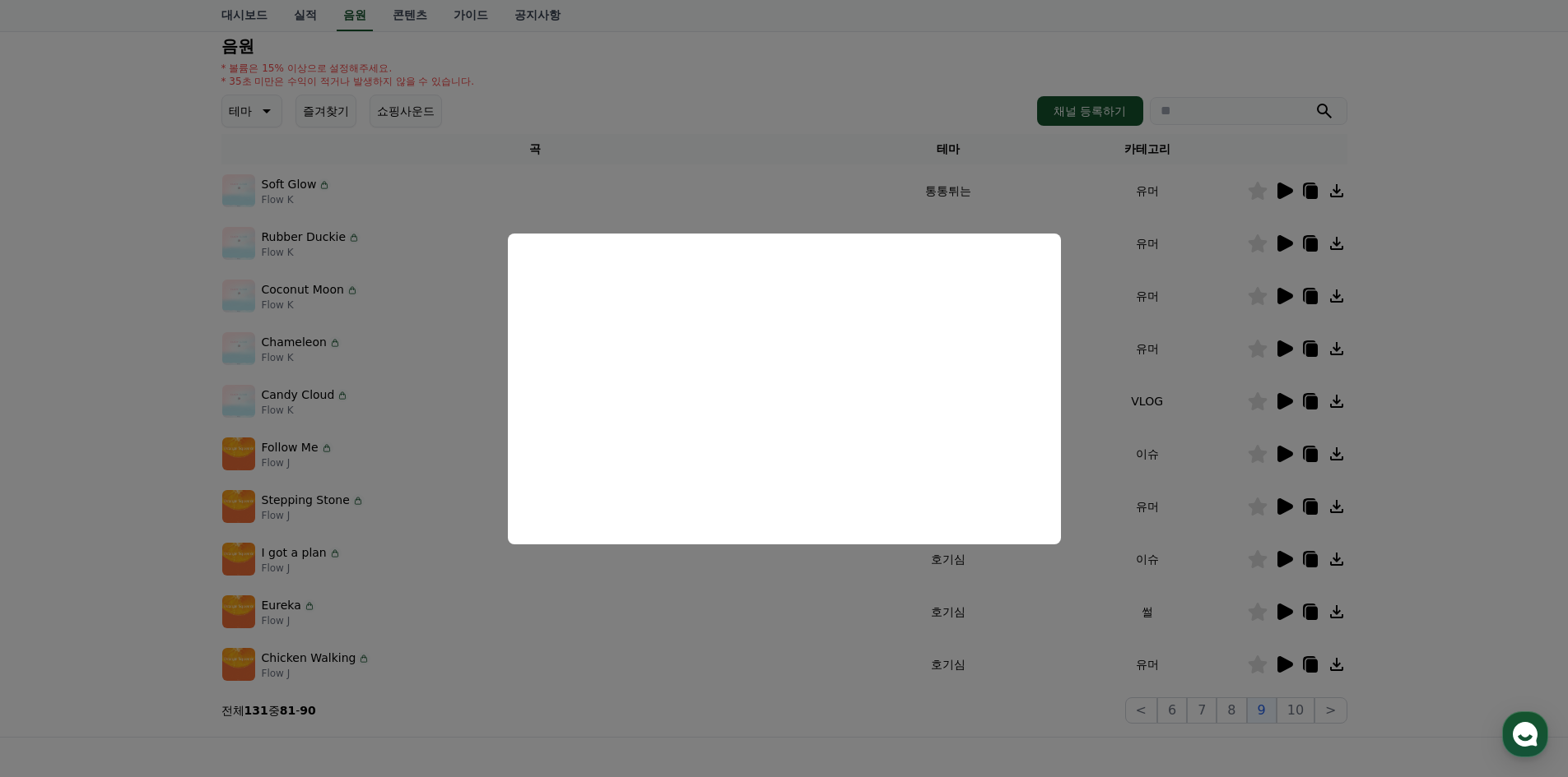
click at [661, 619] on button "close modal" at bounding box center [784, 388] width 1568 height 777
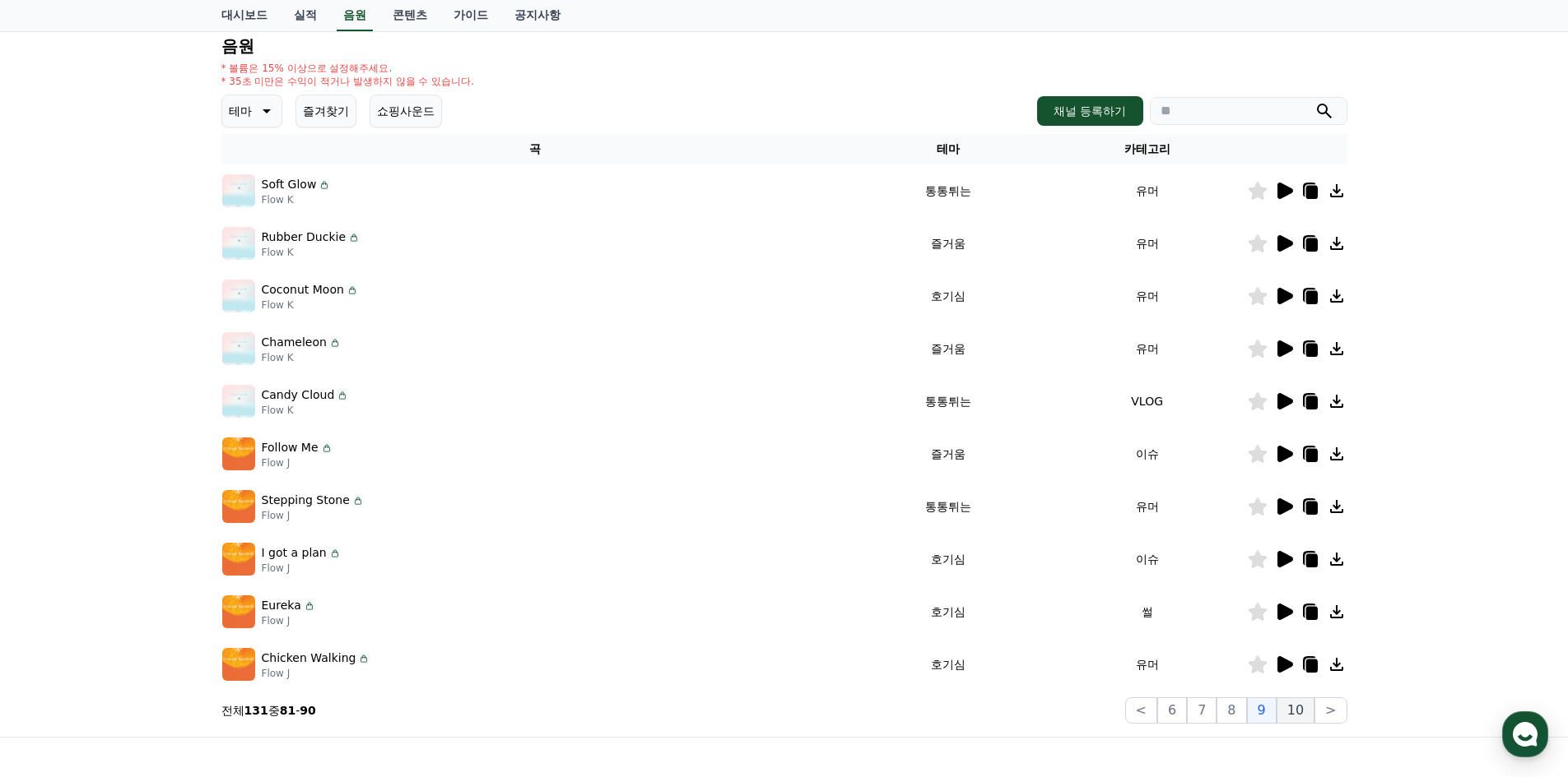
click at [1300, 717] on button "10" at bounding box center [1295, 710] width 38 height 26
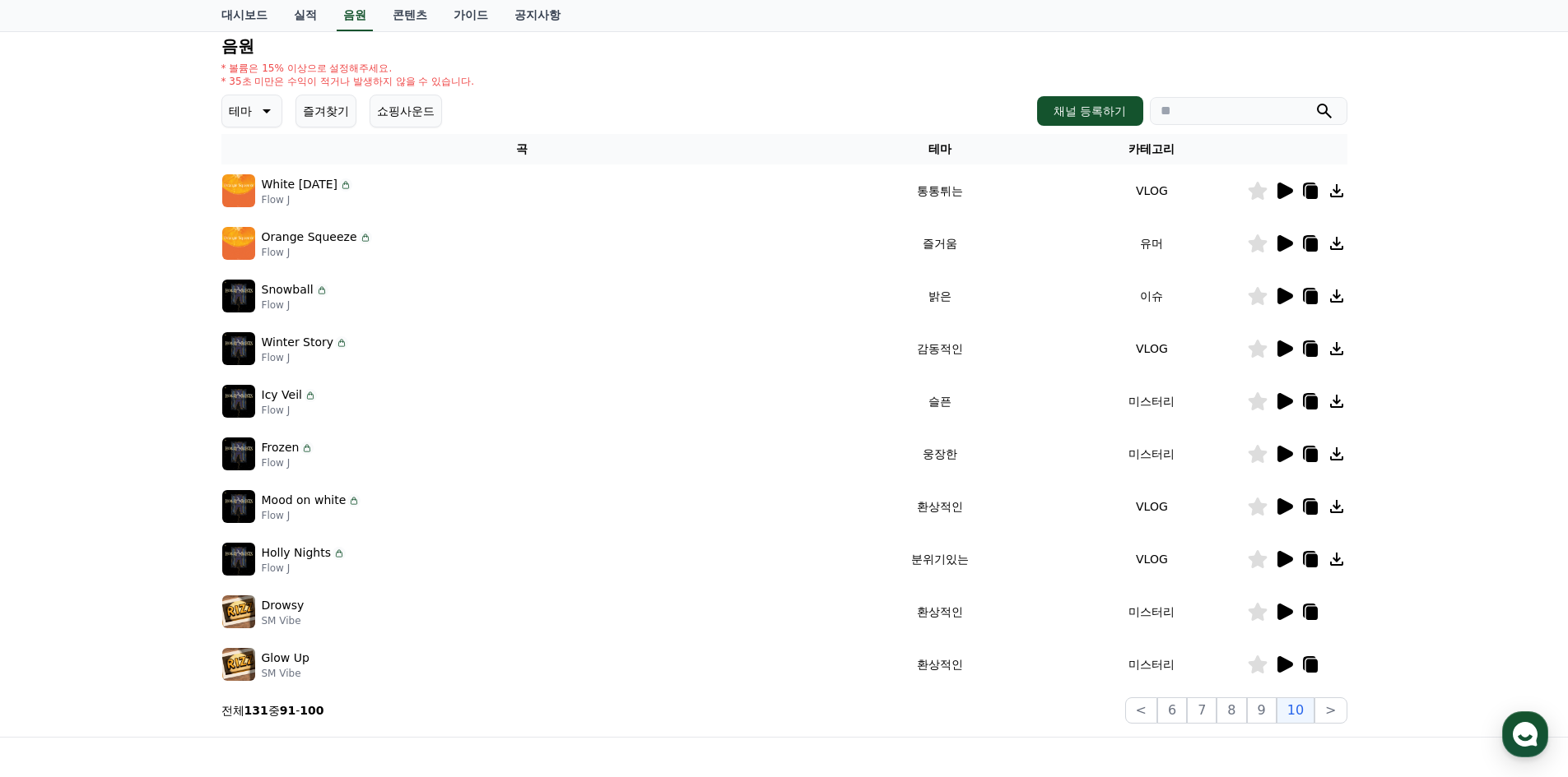
click at [1278, 451] on icon at bounding box center [1285, 454] width 16 height 17
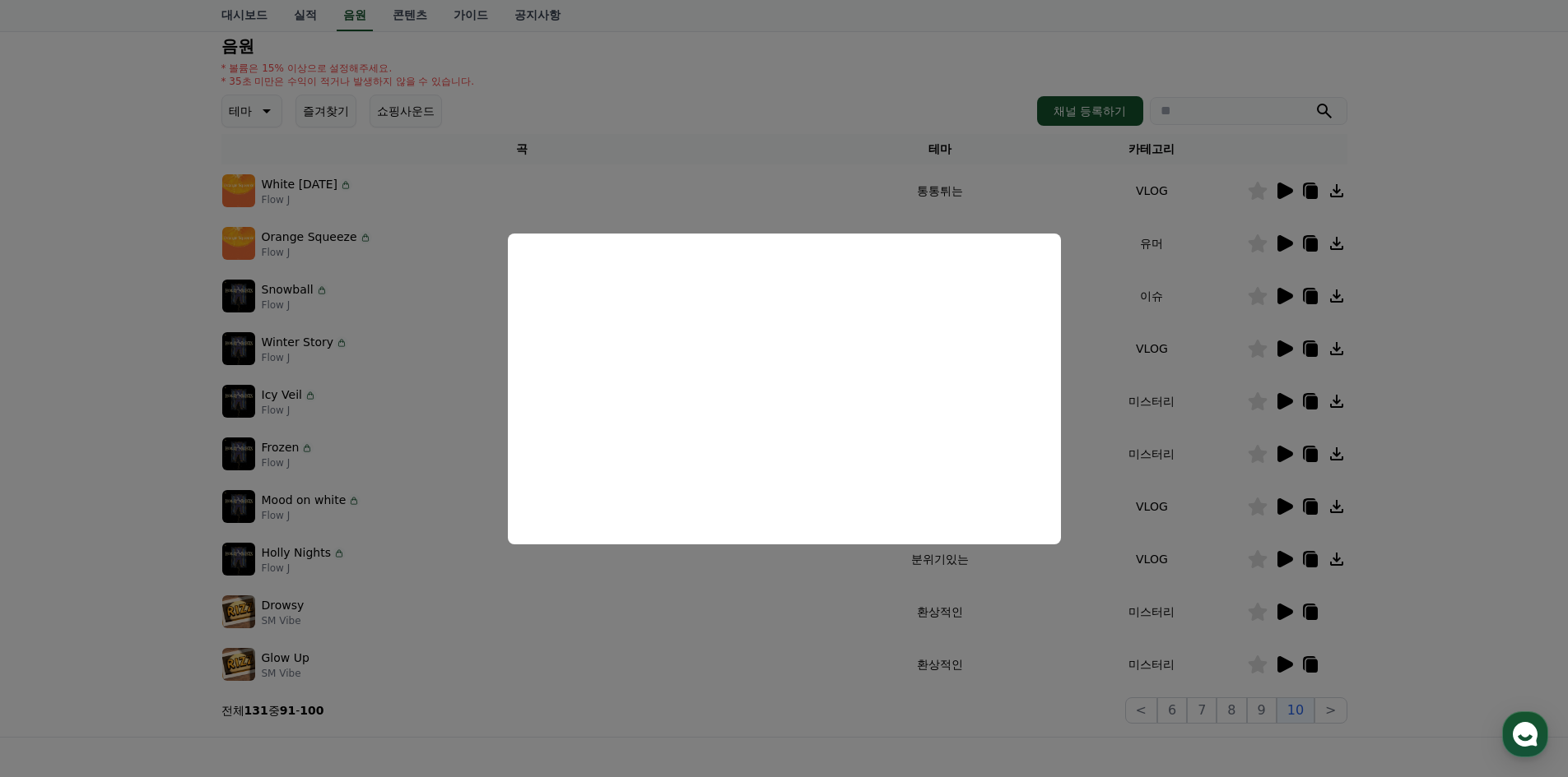
click at [807, 674] on button "close modal" at bounding box center [784, 388] width 1568 height 777
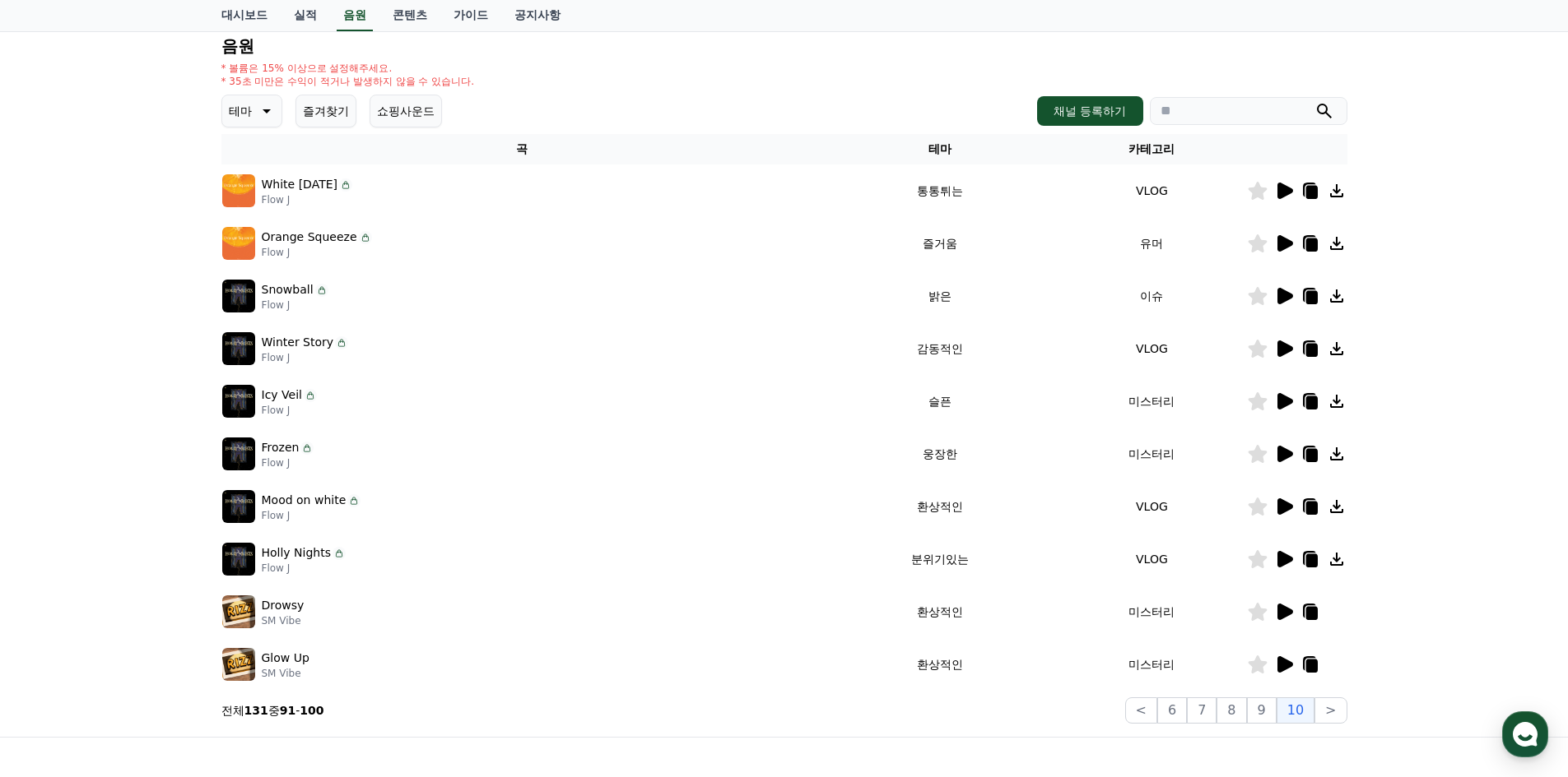
click at [1283, 611] on icon at bounding box center [1285, 612] width 16 height 17
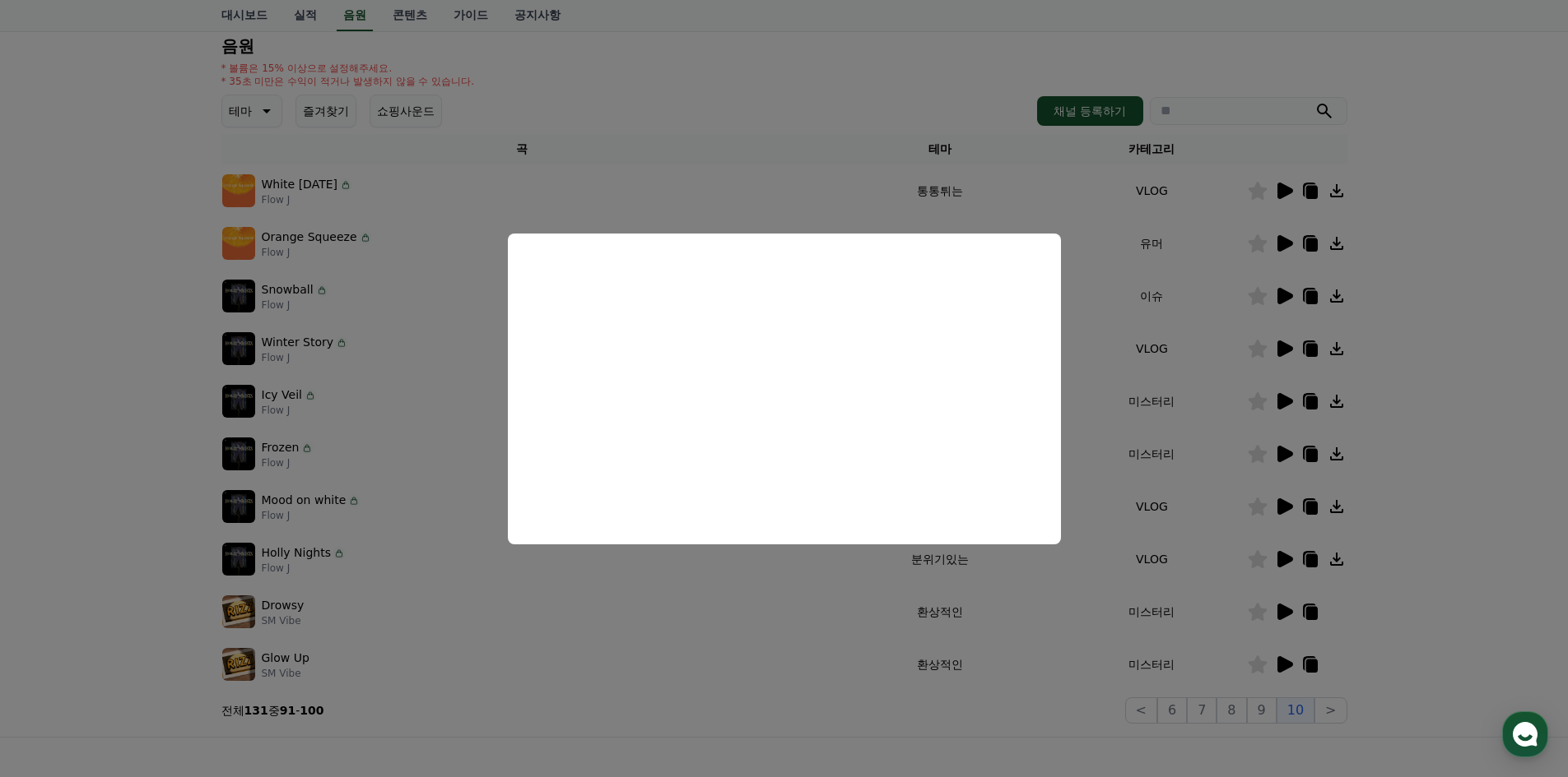
click at [791, 649] on button "close modal" at bounding box center [784, 388] width 1568 height 777
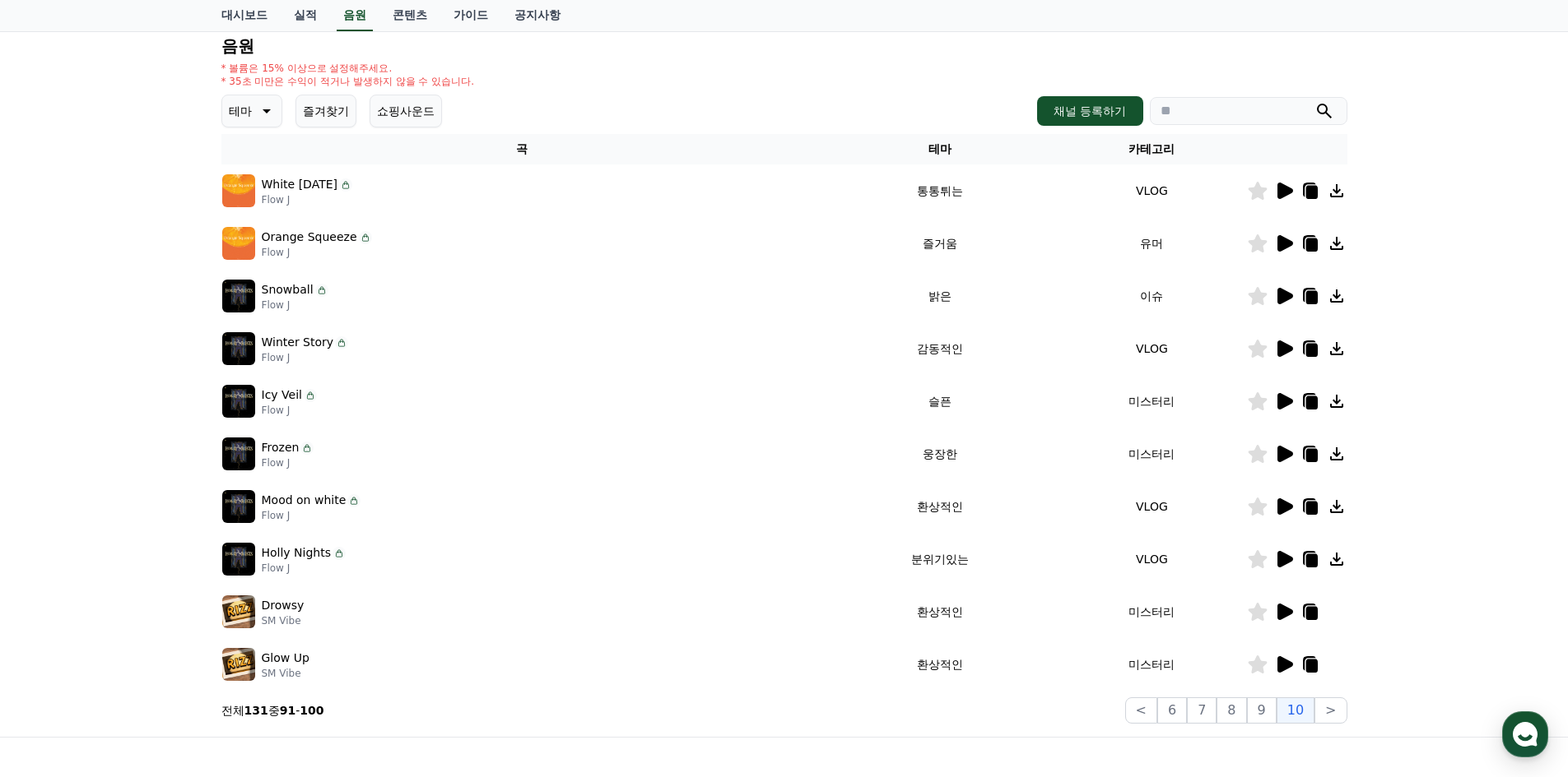
click at [335, 110] on button "즐겨찾기" at bounding box center [325, 111] width 61 height 33
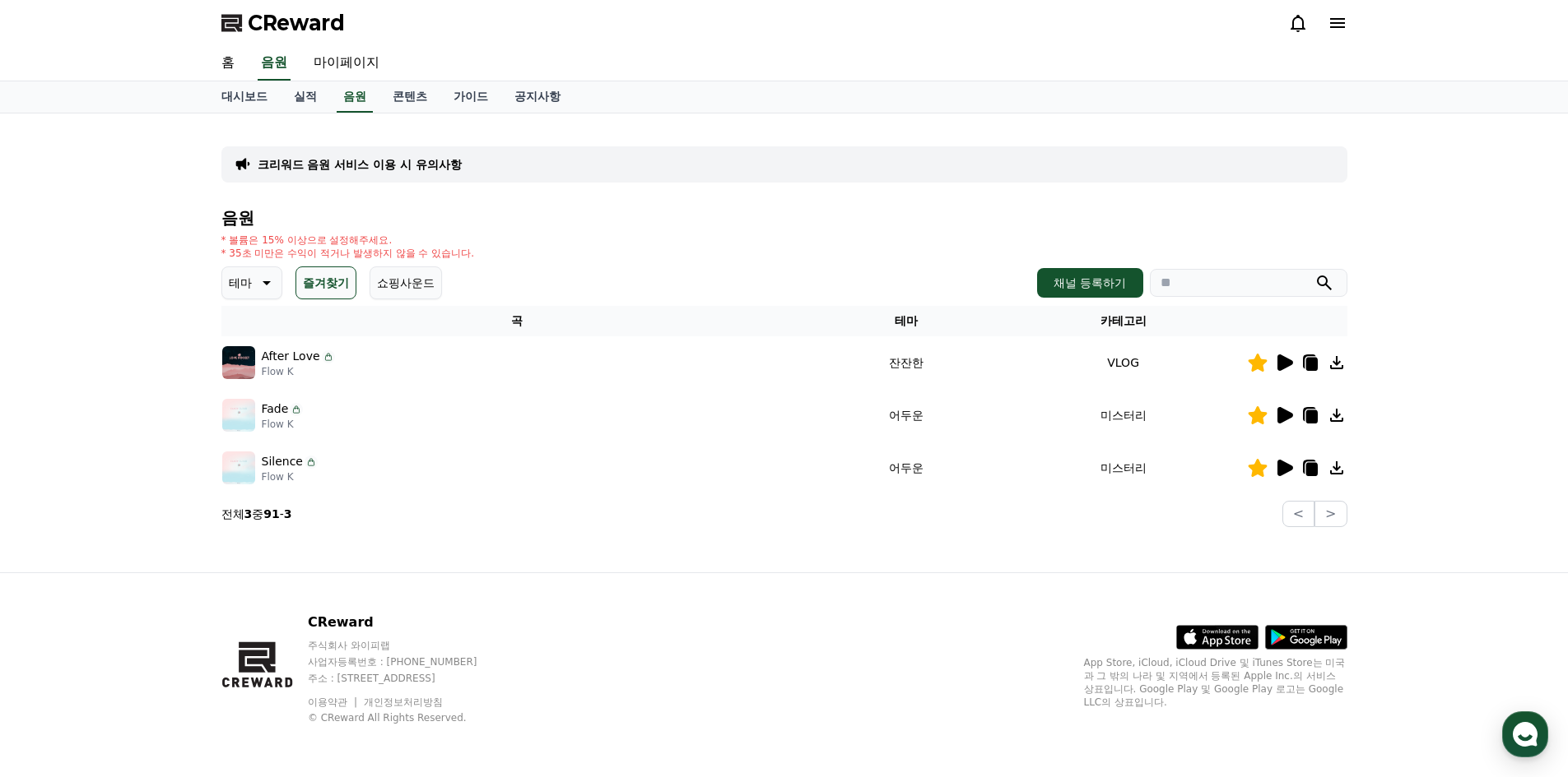
click at [1282, 365] on icon at bounding box center [1285, 363] width 16 height 17
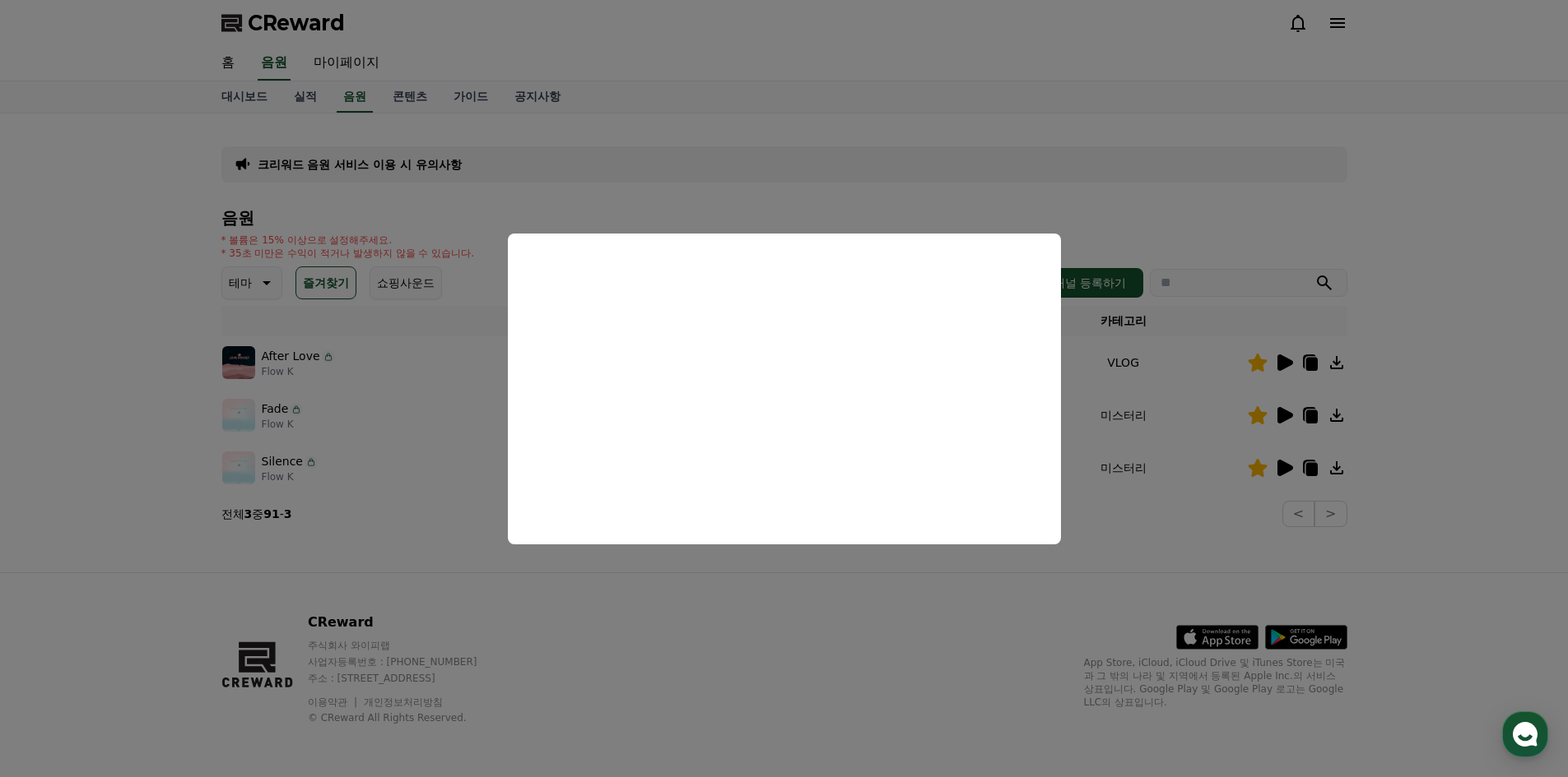
drag, startPoint x: 851, startPoint y: 626, endPoint x: 1087, endPoint y: 526, distance: 256.3
click at [854, 627] on button "close modal" at bounding box center [784, 388] width 1568 height 777
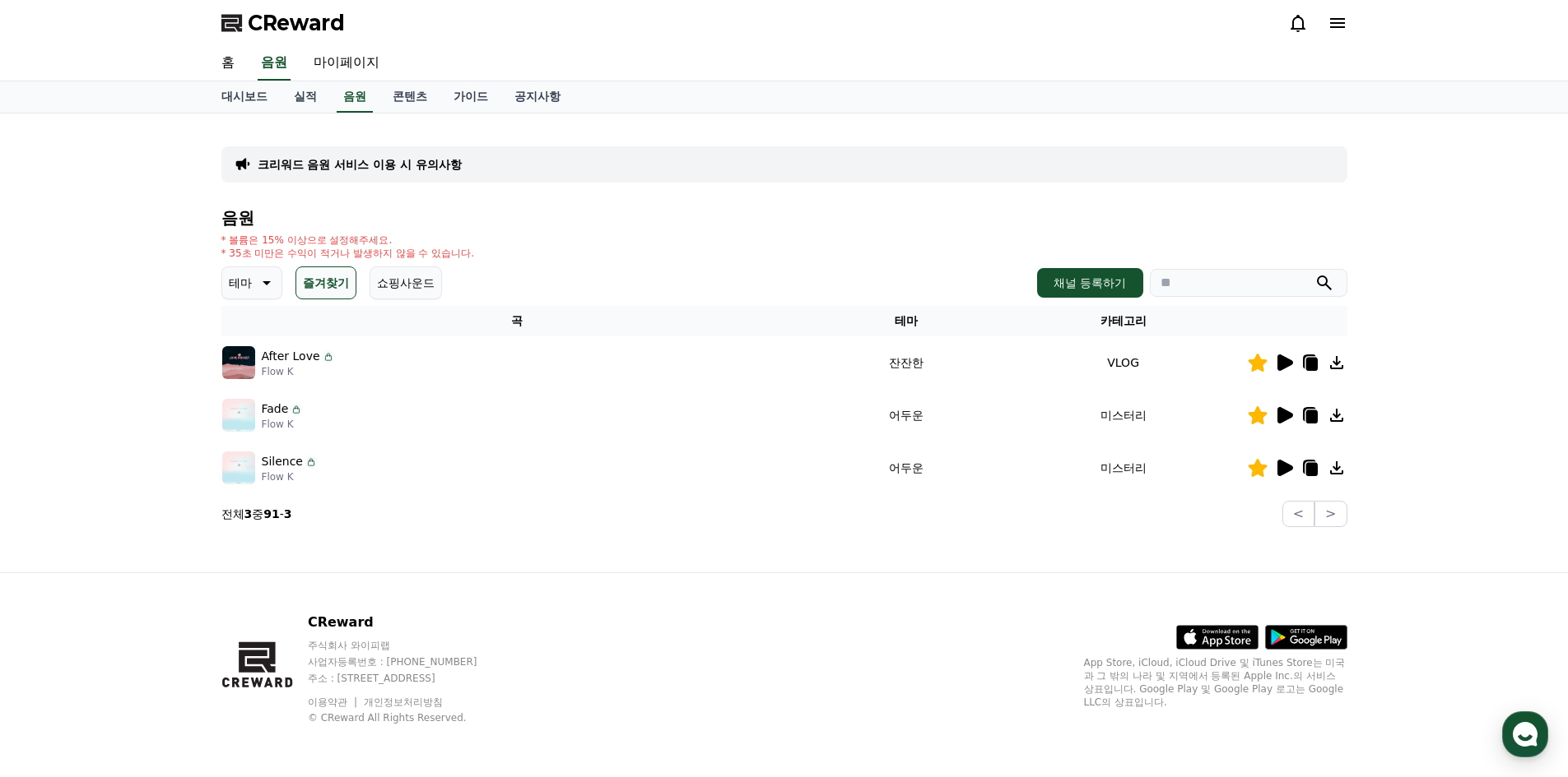
click at [1282, 422] on icon at bounding box center [1285, 416] width 16 height 17
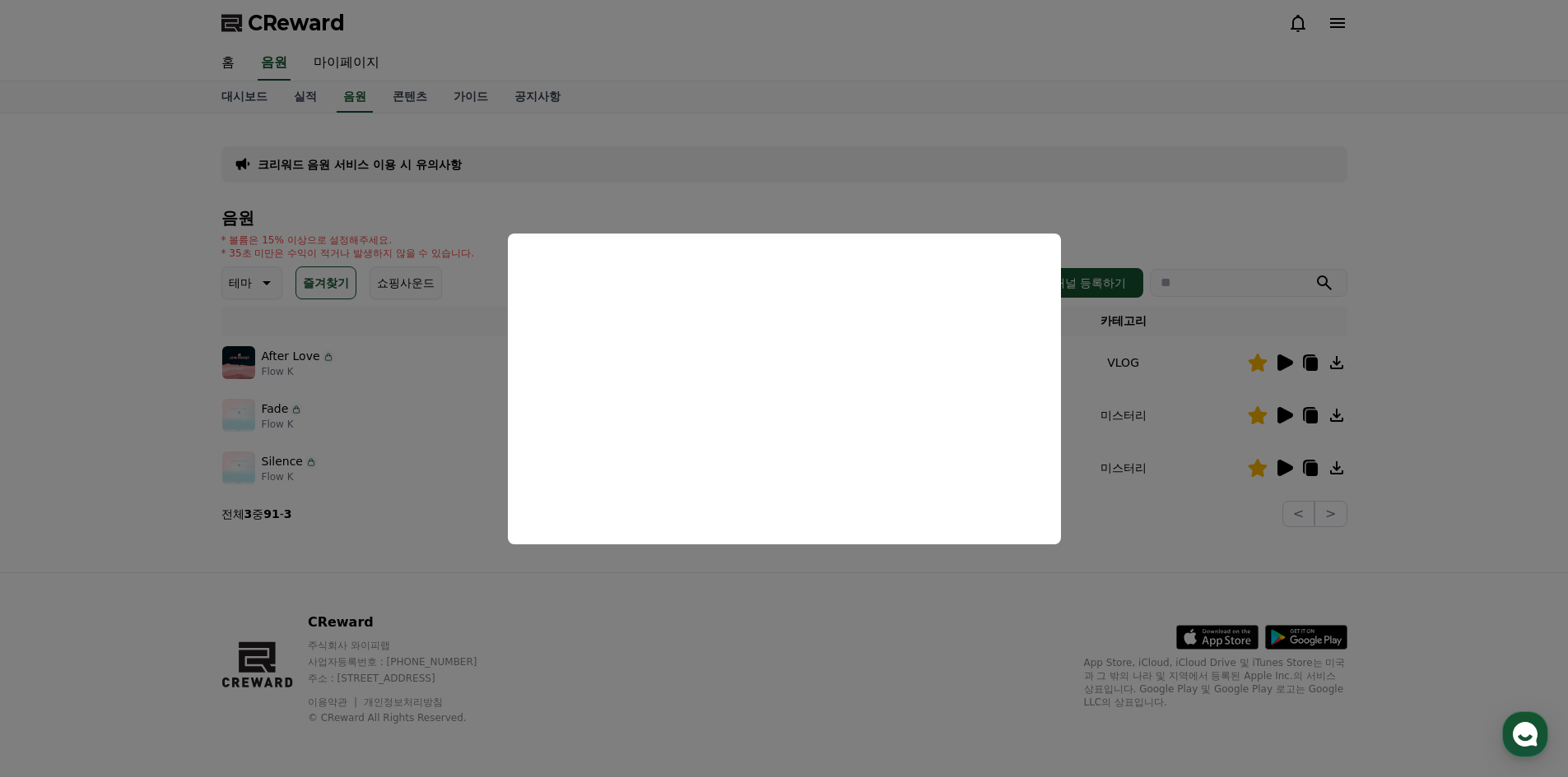
click at [739, 601] on button "close modal" at bounding box center [784, 388] width 1568 height 777
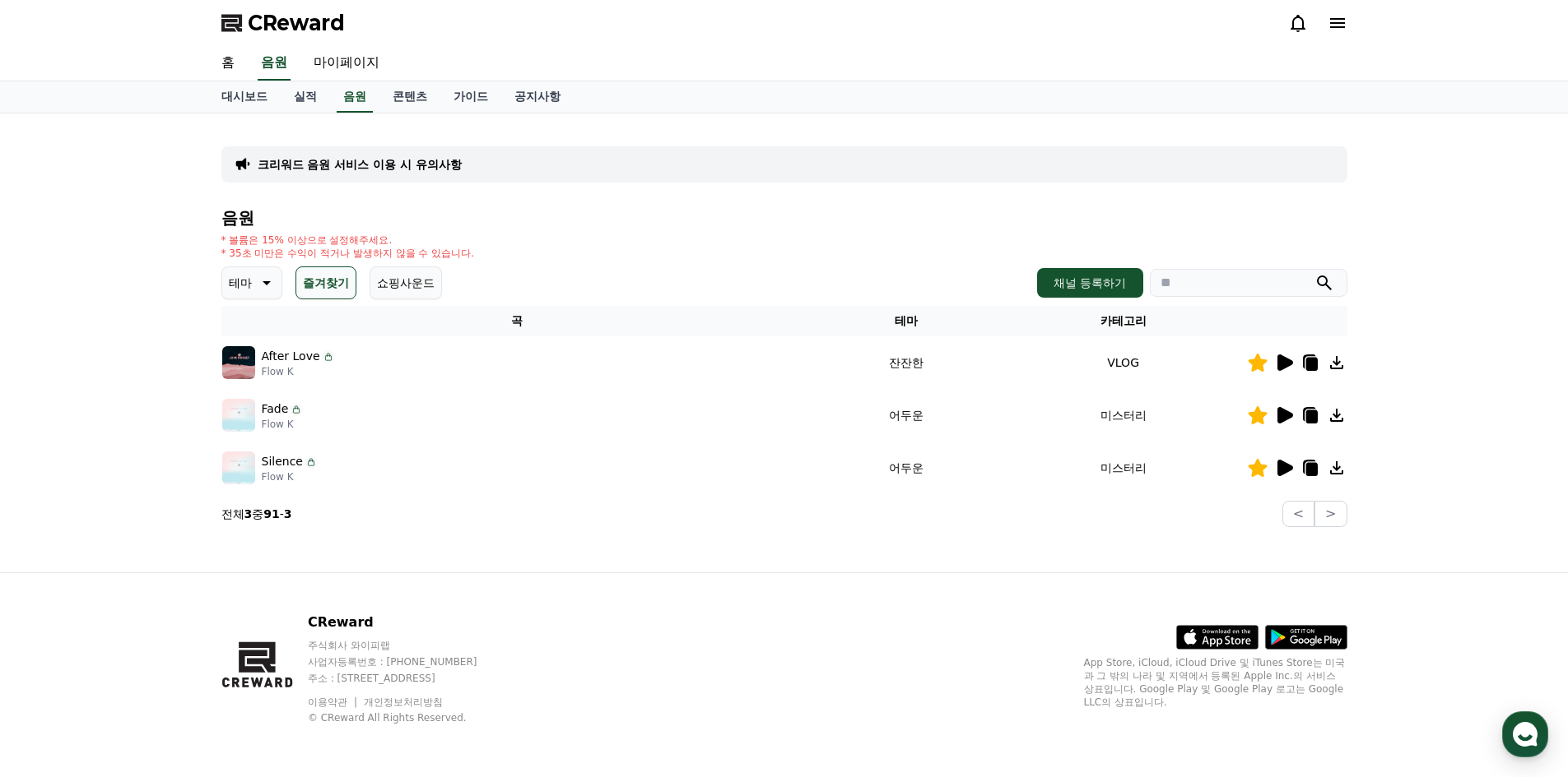
click at [1340, 365] on icon at bounding box center [1337, 363] width 20 height 20
click at [482, 100] on link "가이드" at bounding box center [470, 96] width 61 height 31
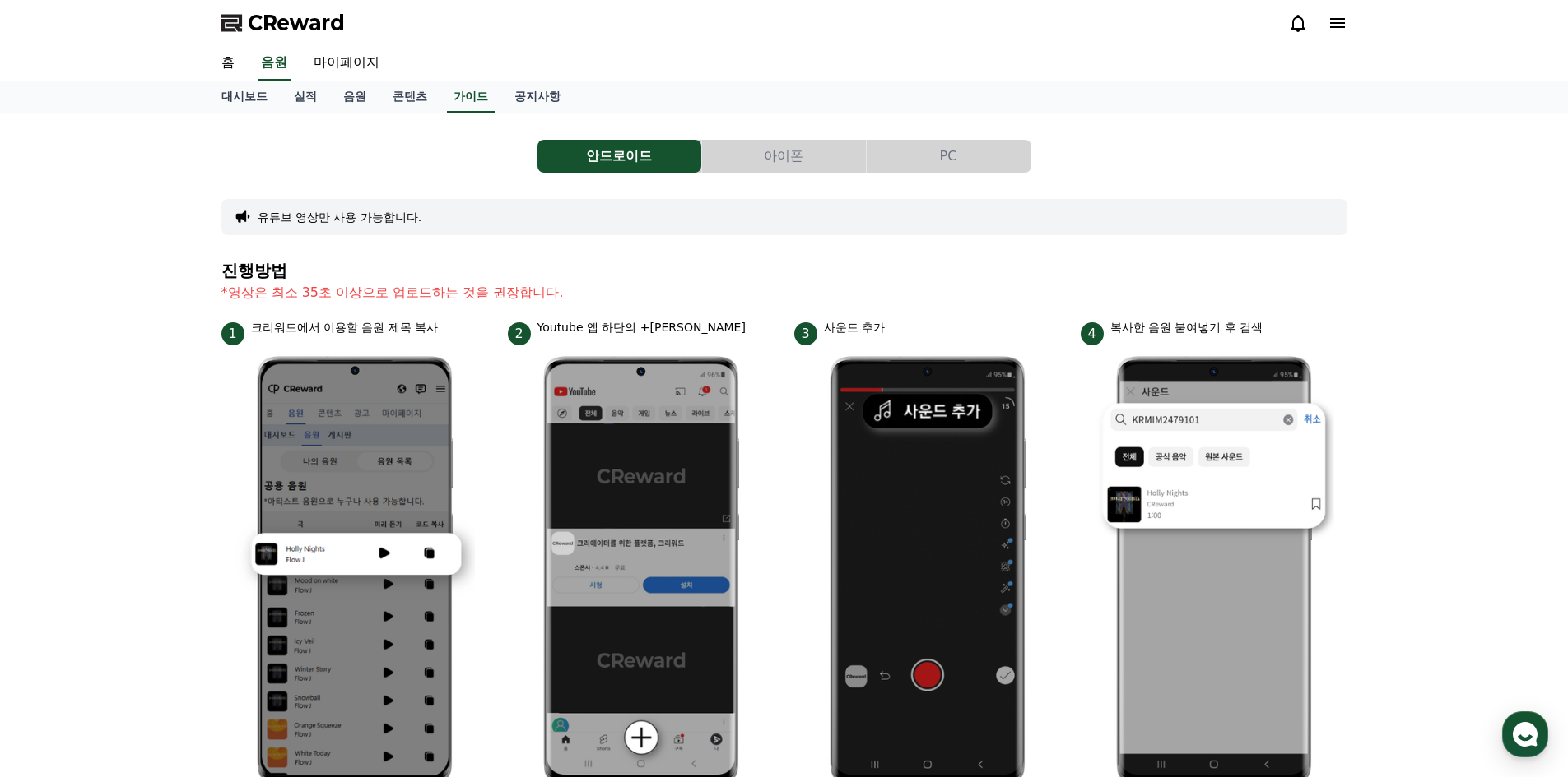
click at [958, 153] on button "PC" at bounding box center [948, 156] width 164 height 33
